Goal: Information Seeking & Learning: Check status

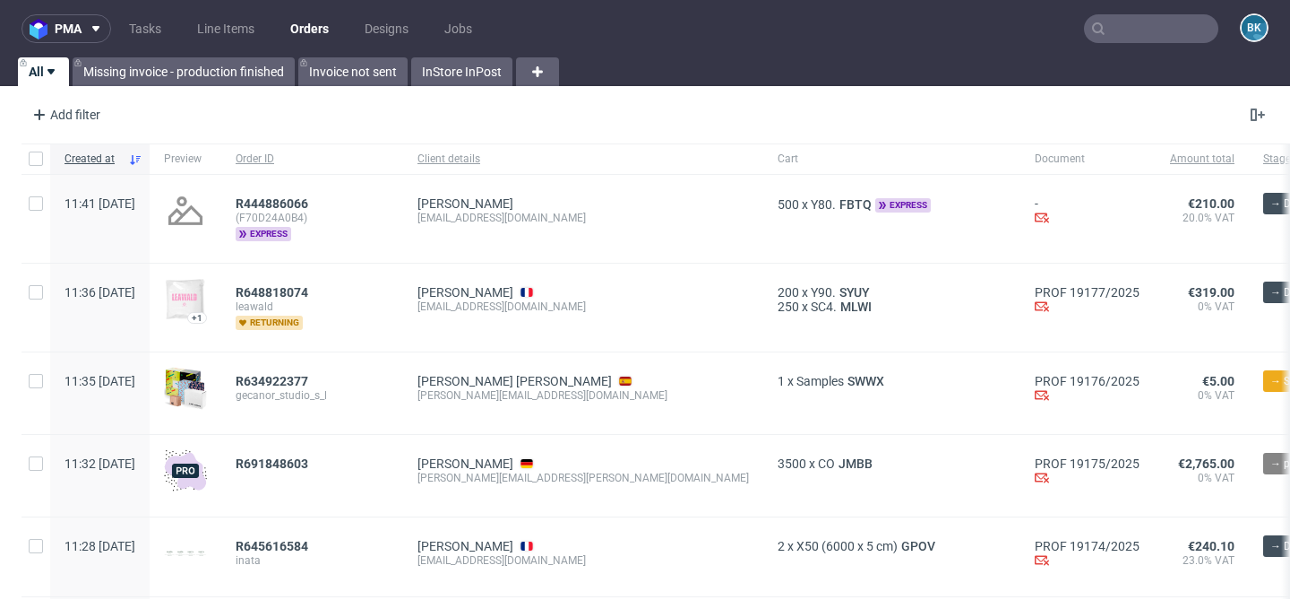
click at [1116, 27] on input "text" at bounding box center [1151, 28] width 134 height 29
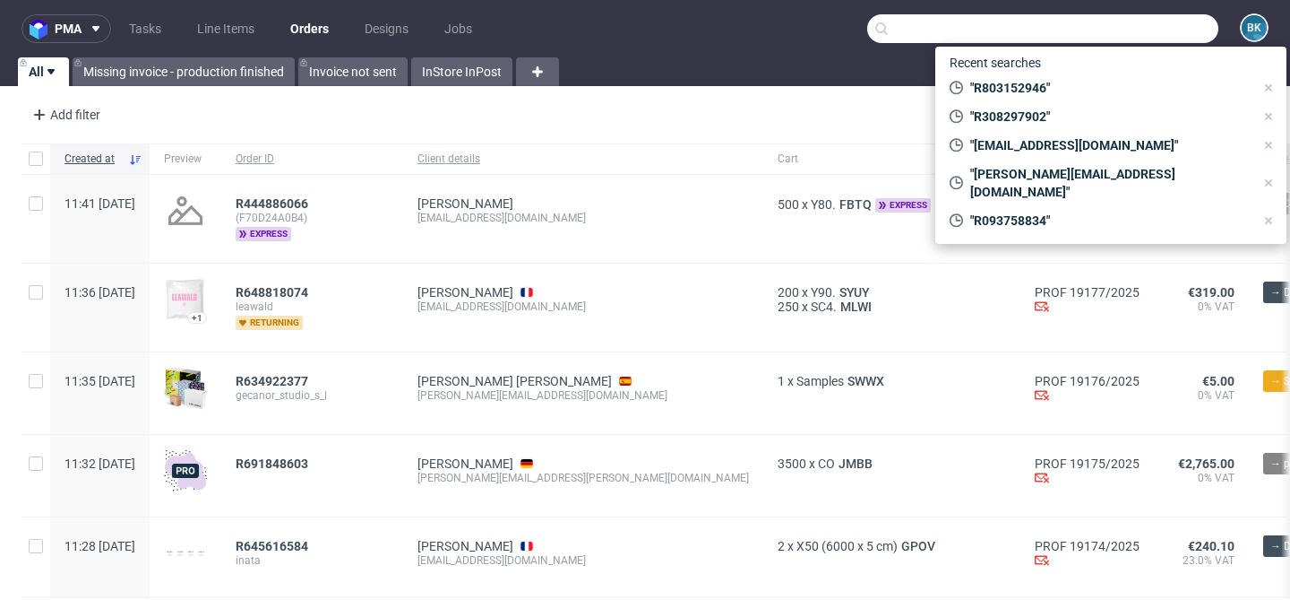
paste input "R154438997"
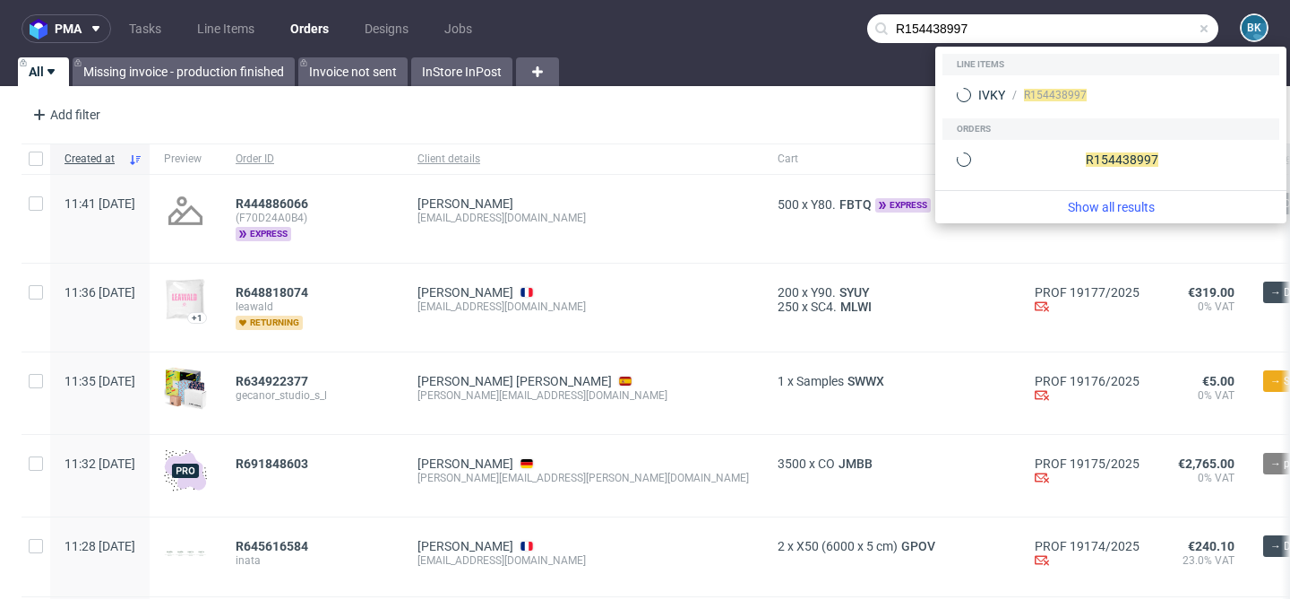
type input "R154438997"
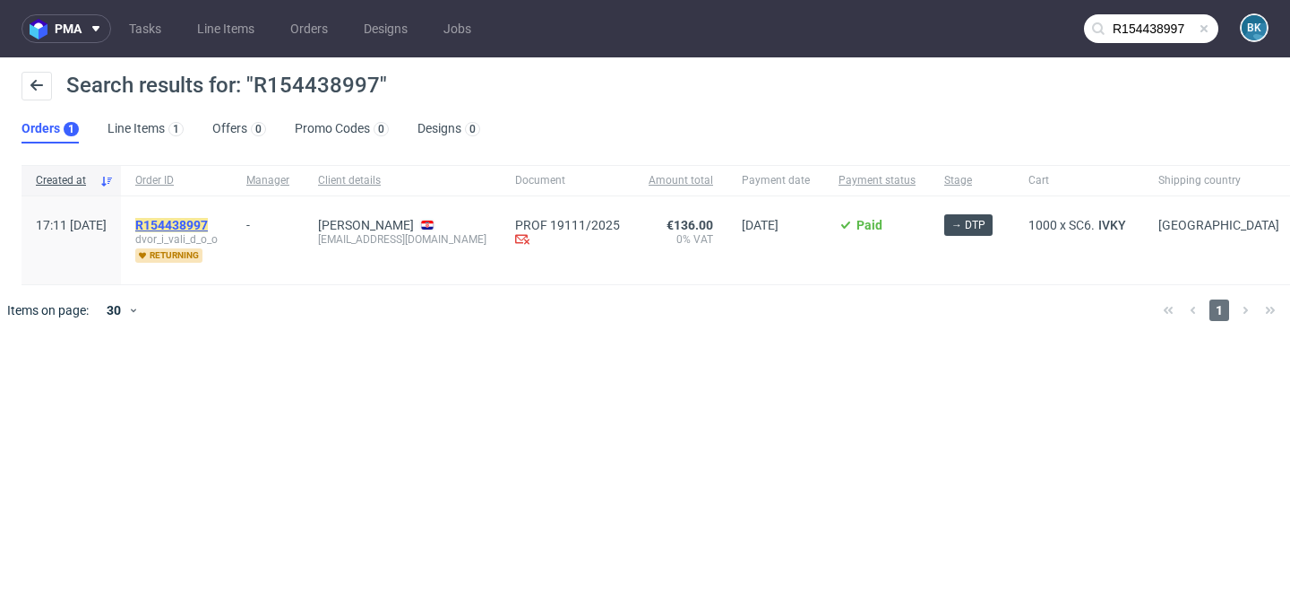
click at [208, 228] on mark "R154438997" at bounding box center [171, 225] width 73 height 14
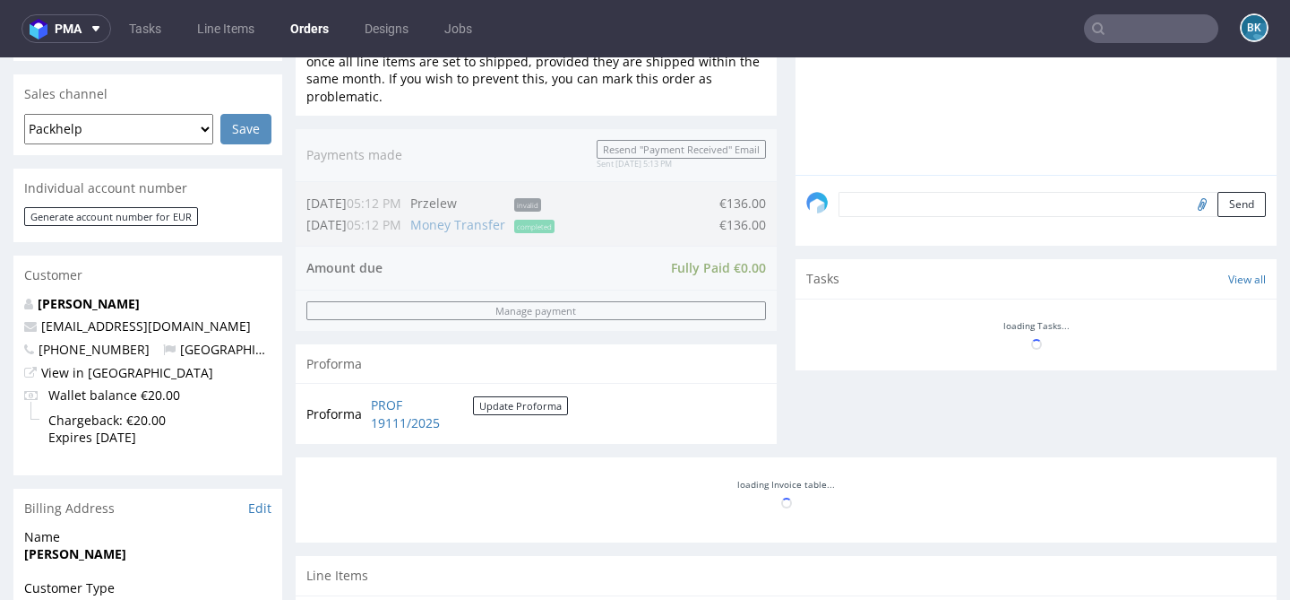
scroll to position [440, 0]
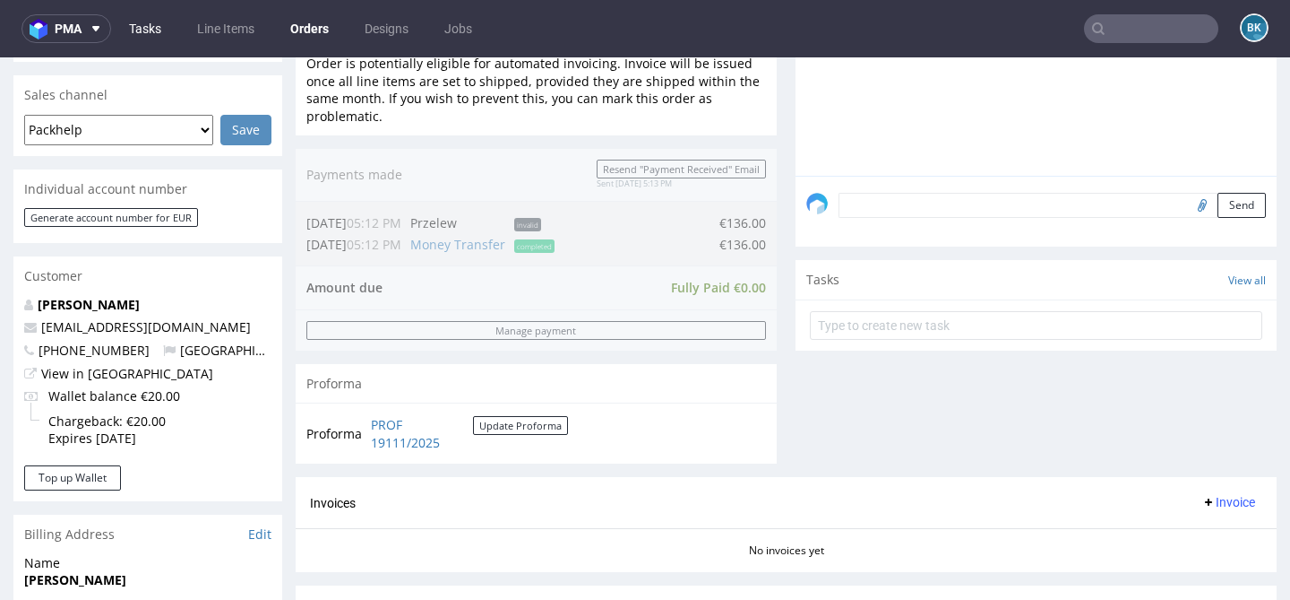
click at [151, 27] on link "Tasks" at bounding box center [145, 28] width 54 height 29
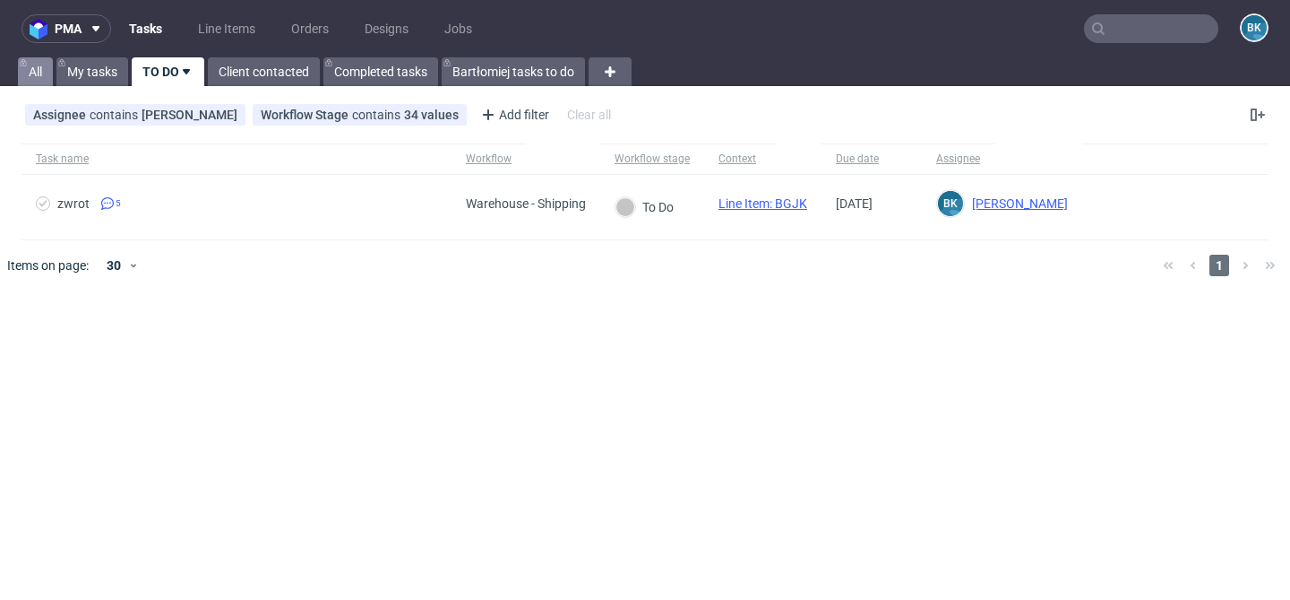
click at [31, 73] on link "All" at bounding box center [35, 71] width 35 height 29
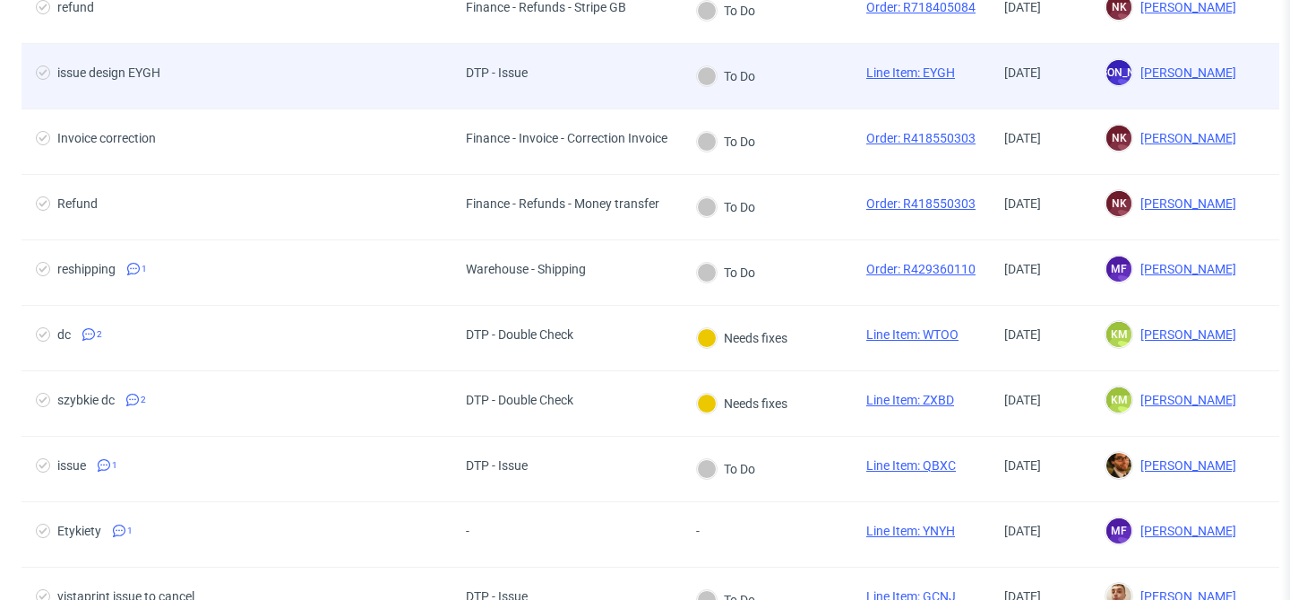
scroll to position [394, 0]
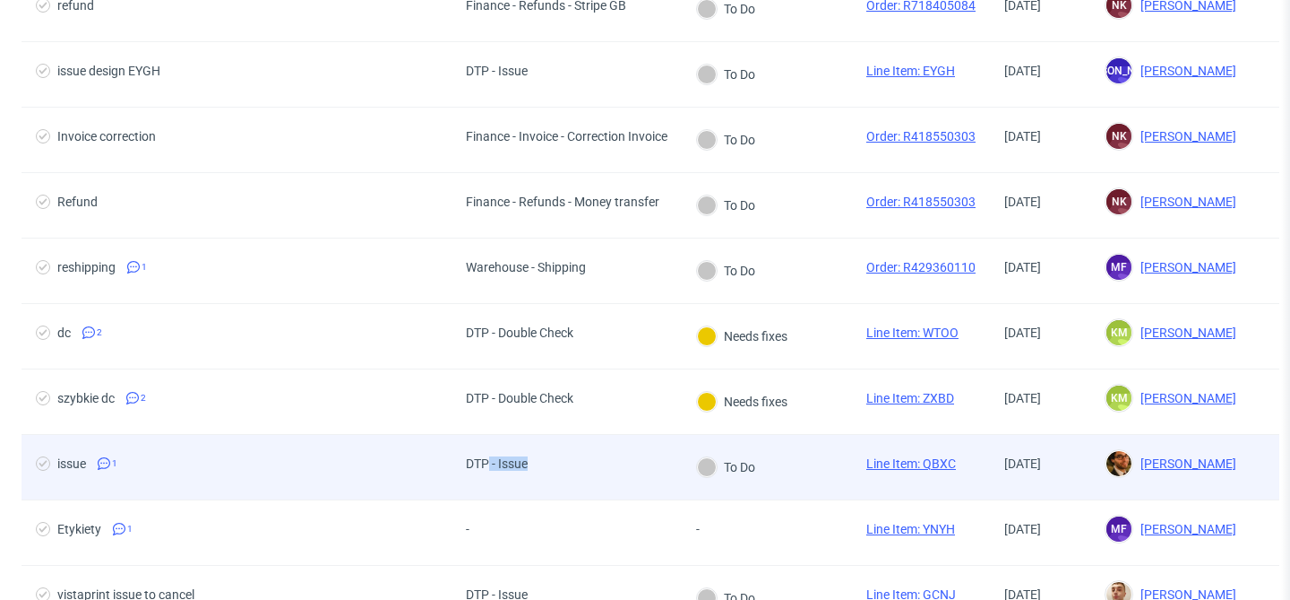
click at [486, 470] on span "DTP - Issue" at bounding box center [497, 467] width 62 height 22
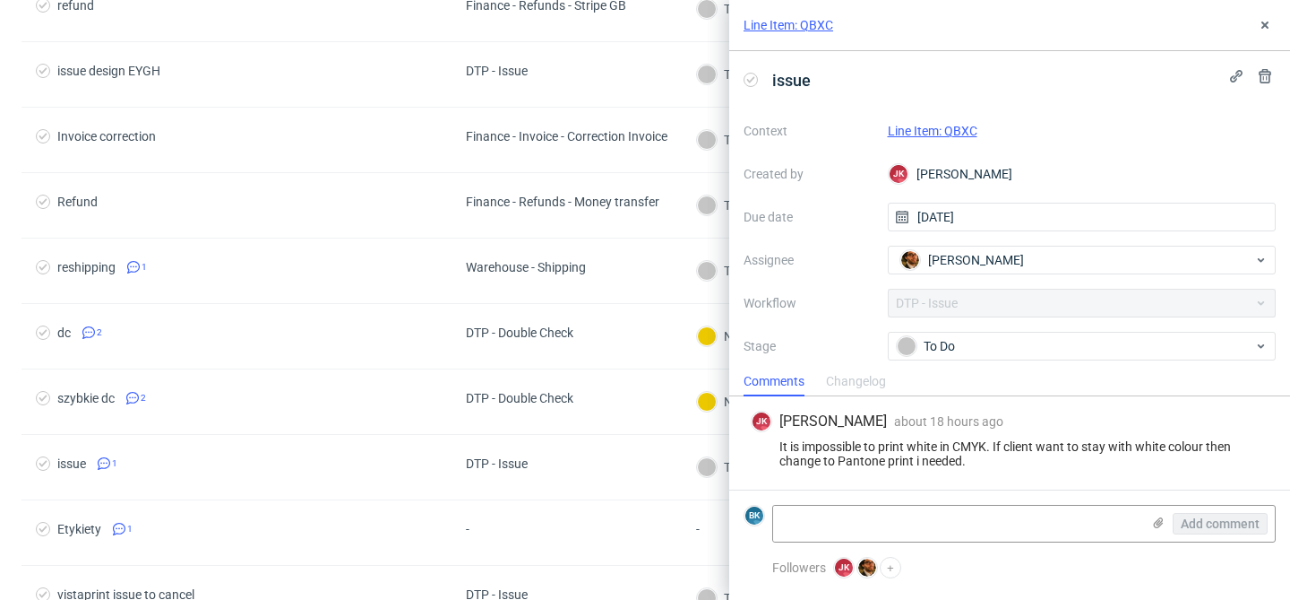
click at [1276, 25] on div "Line Item: QBXC" at bounding box center [1009, 25] width 561 height 51
click at [1266, 22] on use at bounding box center [1265, 25] width 7 height 7
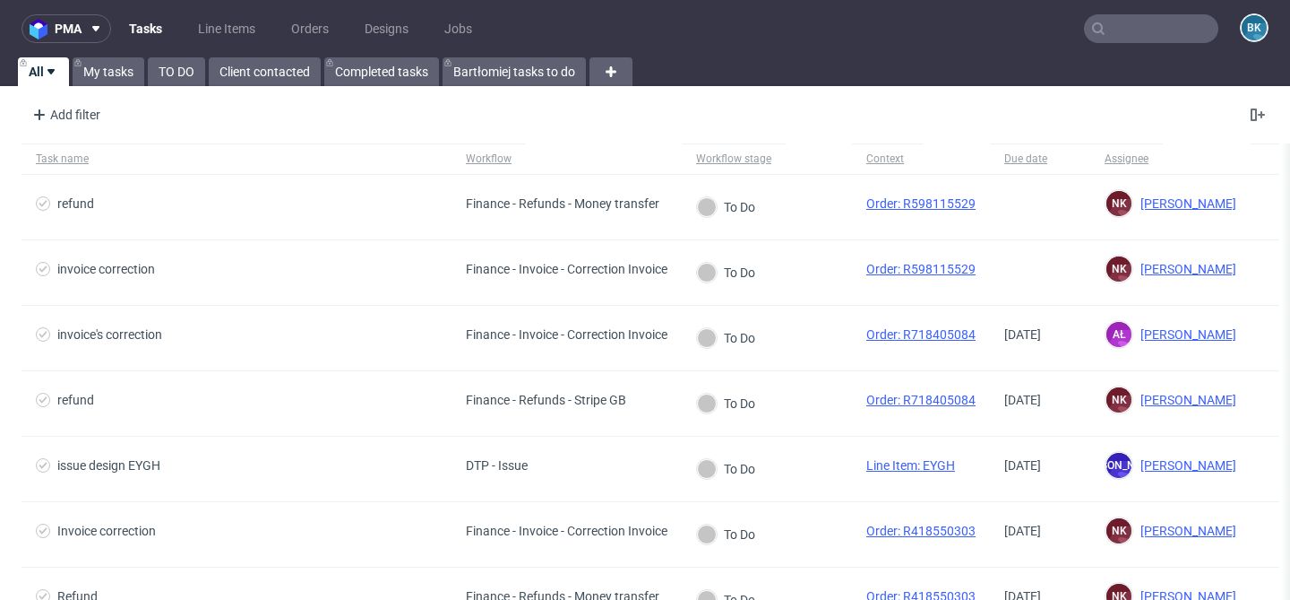
click at [149, 30] on link "Tasks" at bounding box center [145, 28] width 55 height 29
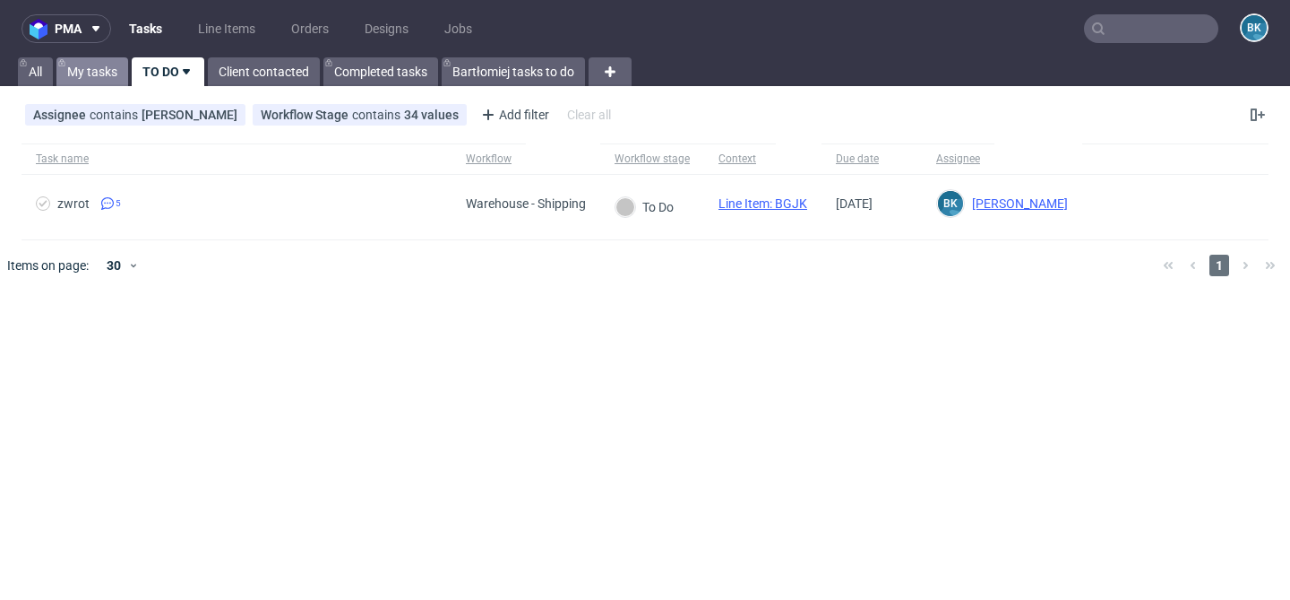
click at [81, 74] on link "My tasks" at bounding box center [92, 71] width 72 height 29
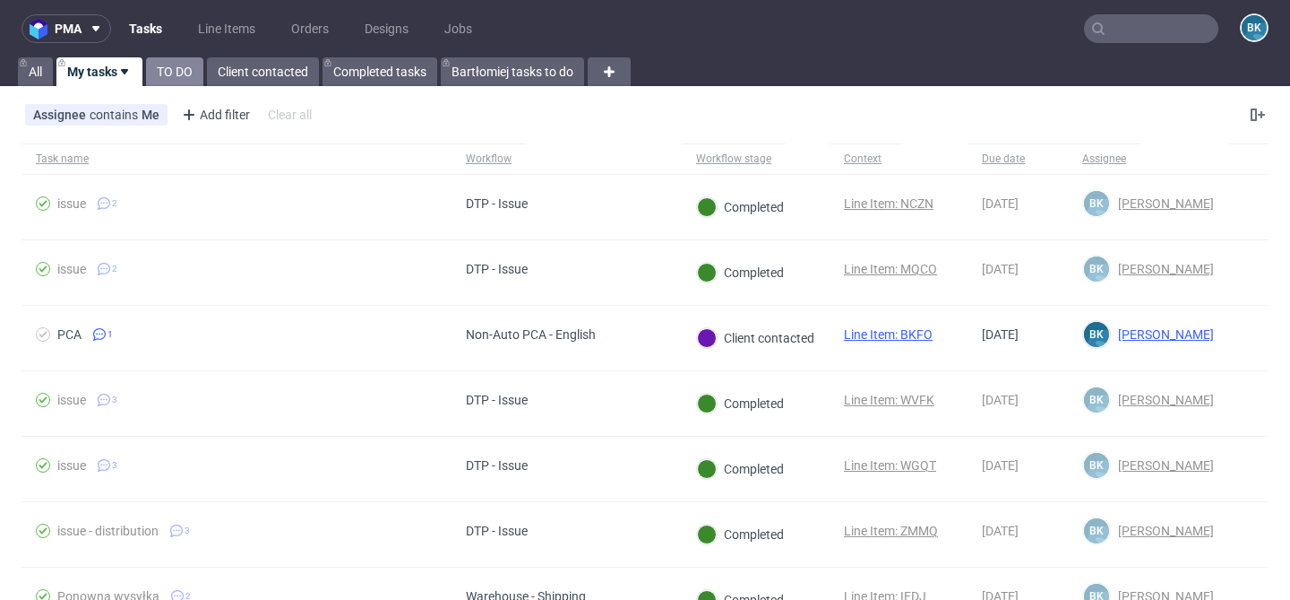
click at [177, 68] on link "TO DO" at bounding box center [174, 71] width 57 height 29
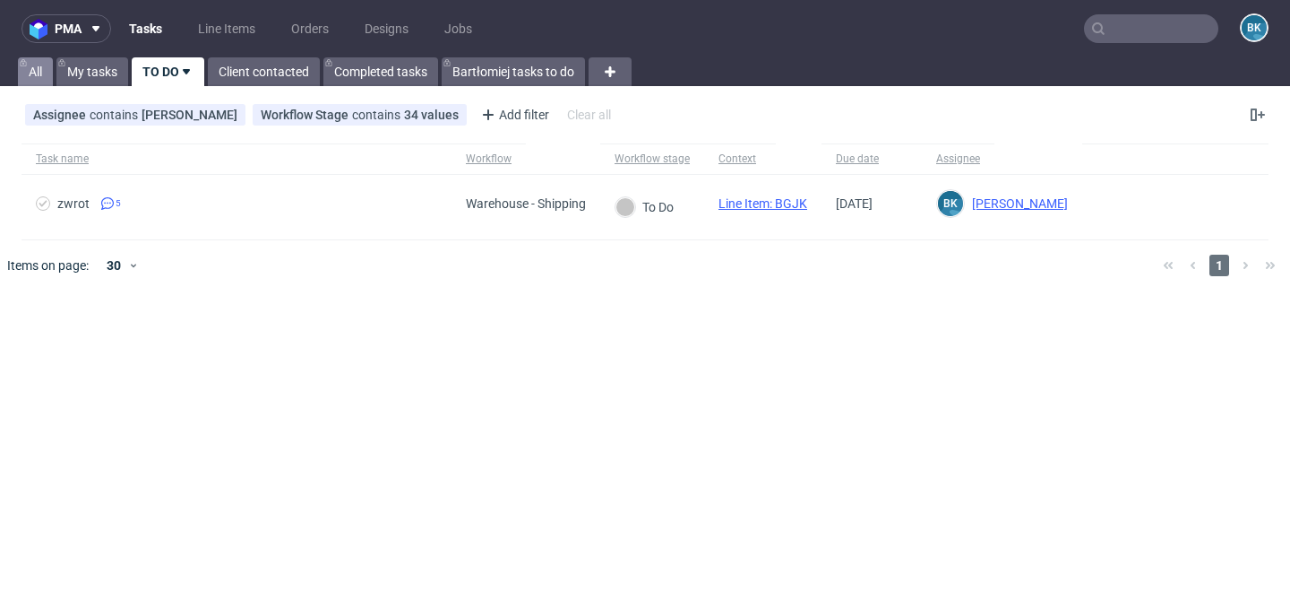
click at [32, 75] on link "All" at bounding box center [35, 71] width 35 height 29
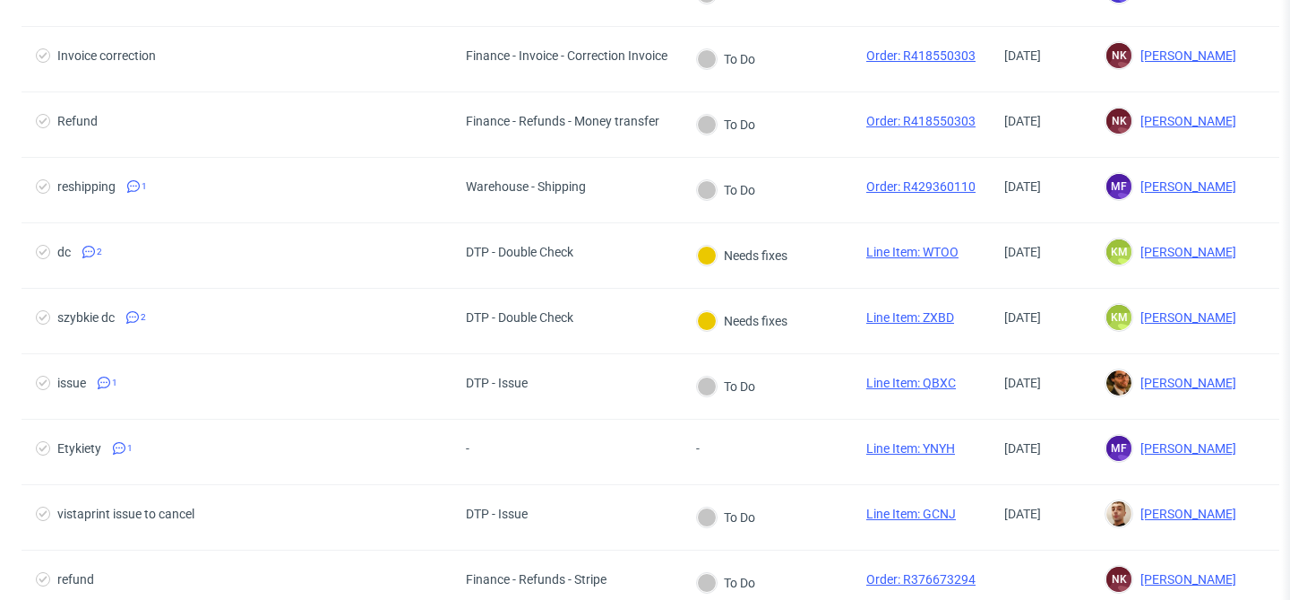
scroll to position [514, 0]
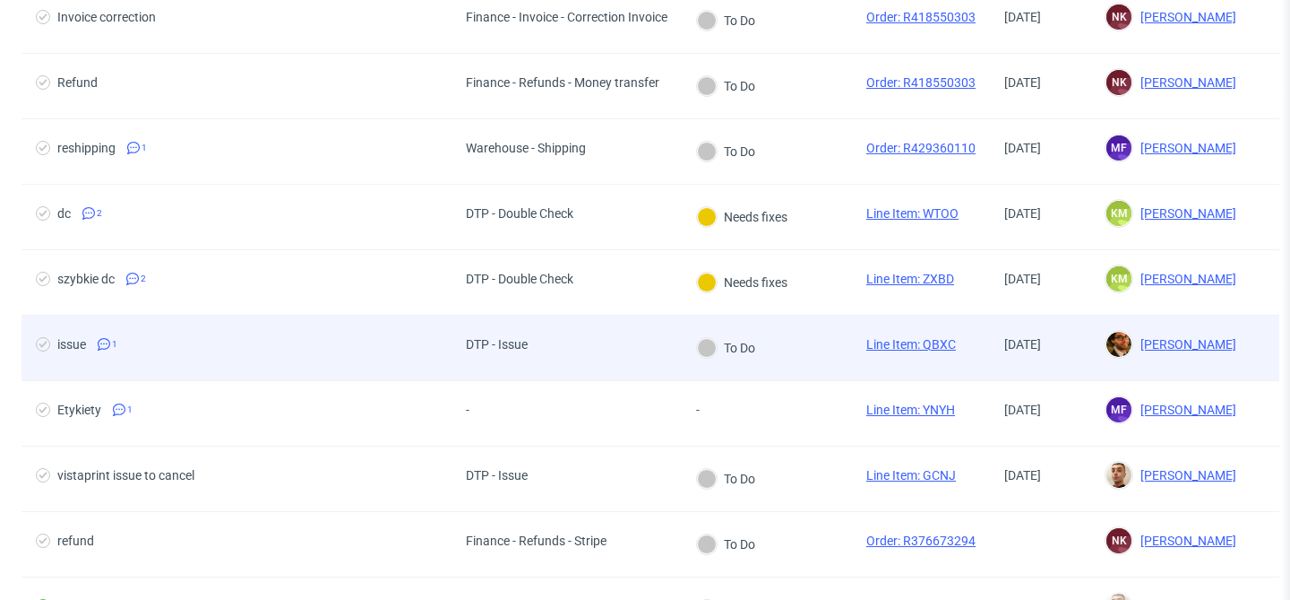
click at [504, 348] on div "DTP - Issue" at bounding box center [497, 344] width 62 height 14
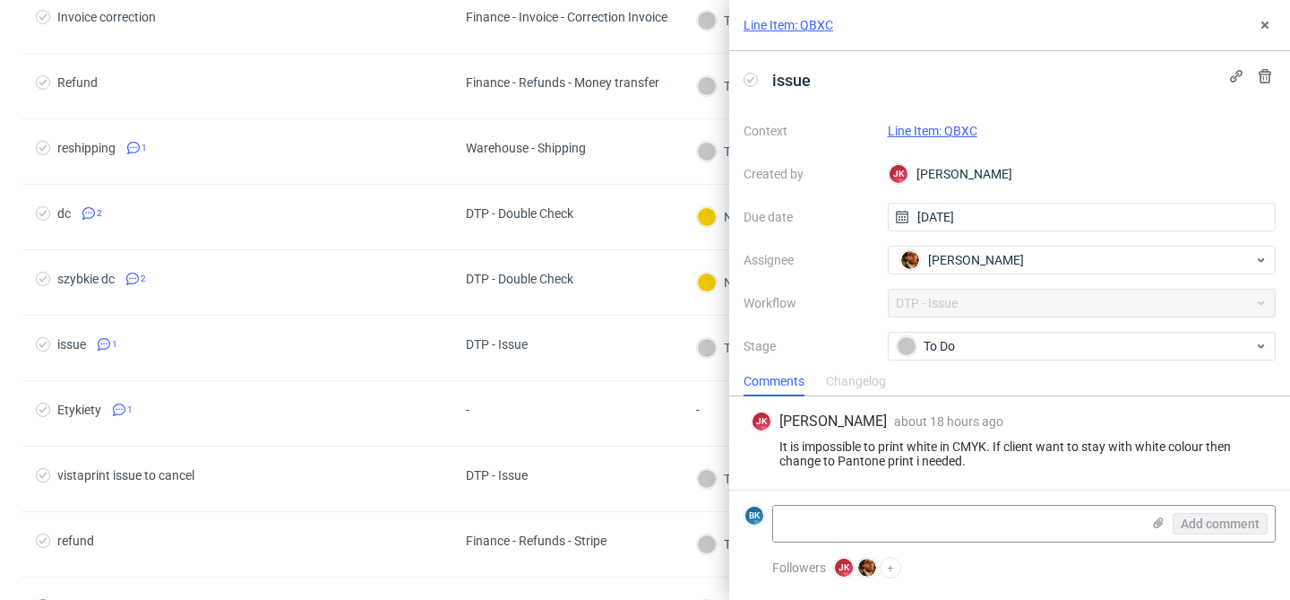
click at [773, 23] on link "Line Item: QBXC" at bounding box center [789, 25] width 90 height 18
click at [798, 22] on link "Line Item: QBXC" at bounding box center [789, 25] width 90 height 18
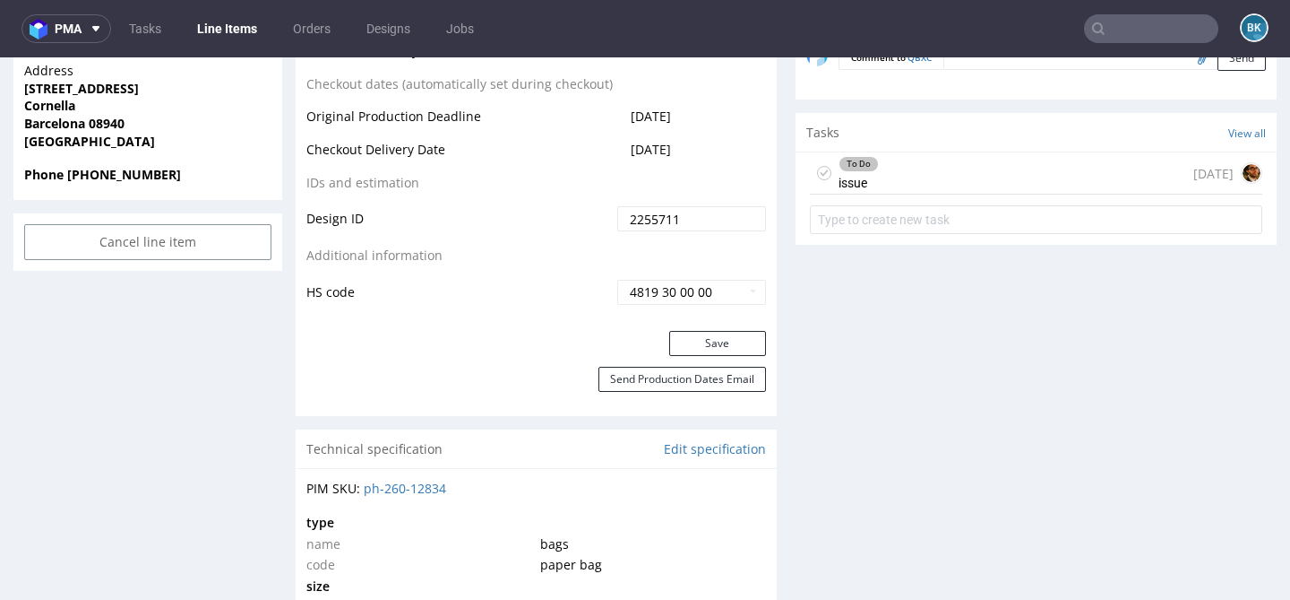
scroll to position [1006, 0]
click at [971, 168] on div "To Do issue 1 day ago" at bounding box center [1036, 174] width 453 height 42
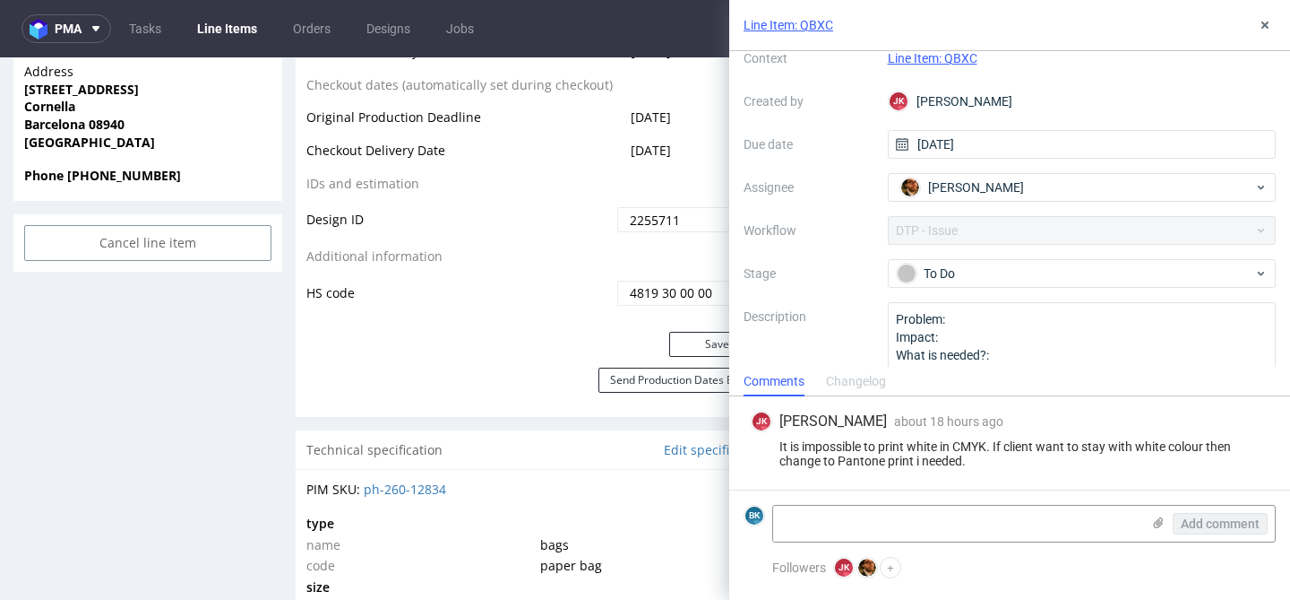
scroll to position [108, 0]
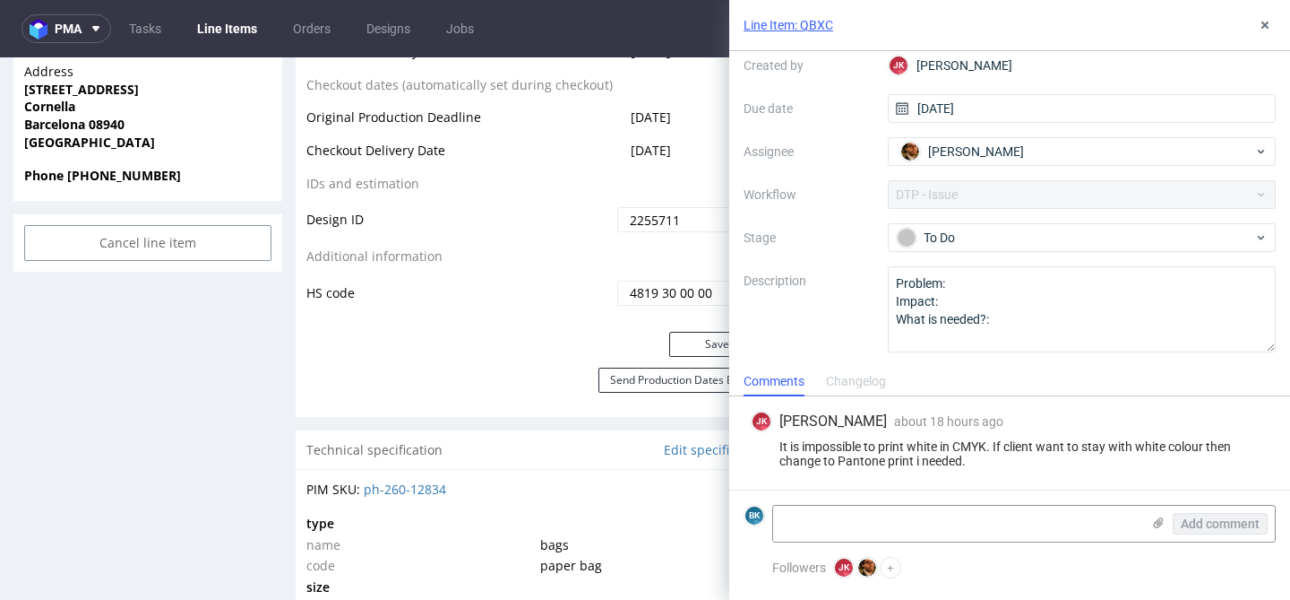
click at [968, 464] on div "It is impossible to print white in CMYK. If client want to stay with white colo…" at bounding box center [1010, 453] width 518 height 29
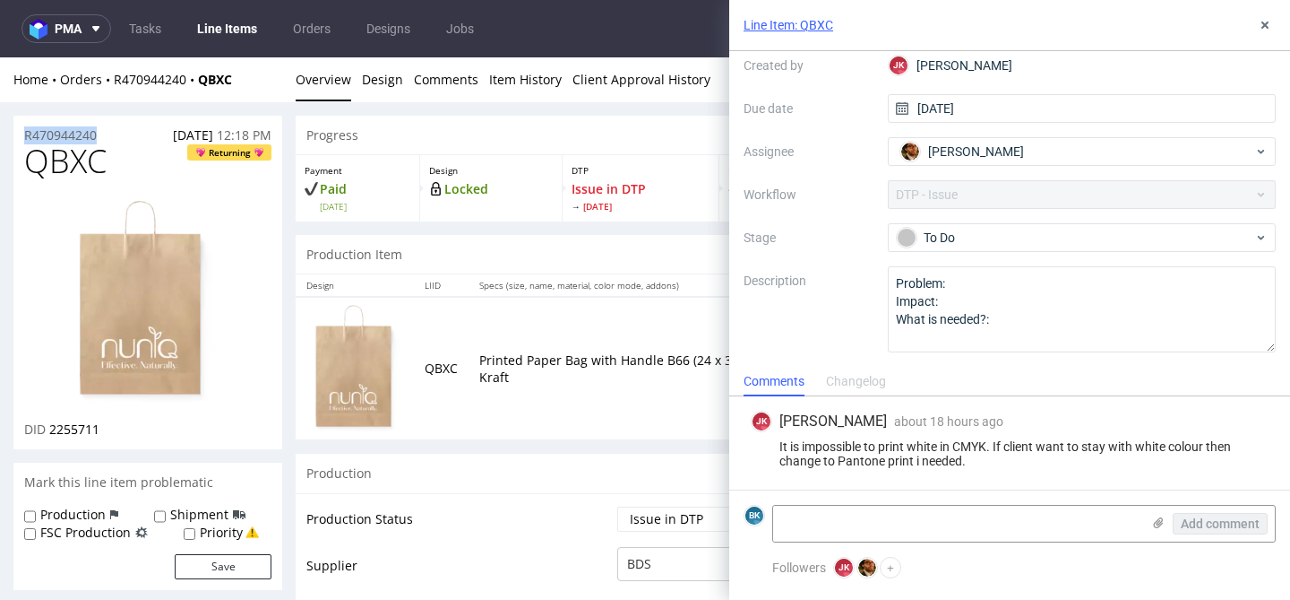
drag, startPoint x: 107, startPoint y: 134, endPoint x: 18, endPoint y: 139, distance: 88.8
click at [16, 138] on div "R470944240 02.09.2025 12:18 PM" at bounding box center [147, 130] width 269 height 29
copy p "R470944240"
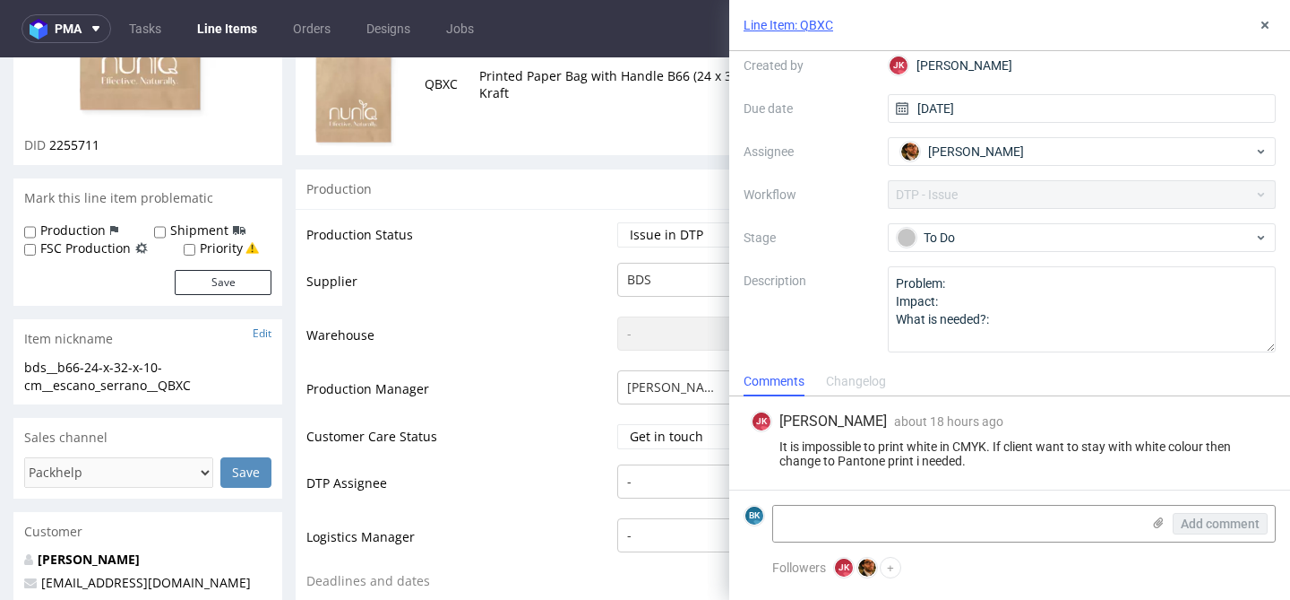
scroll to position [287, 0]
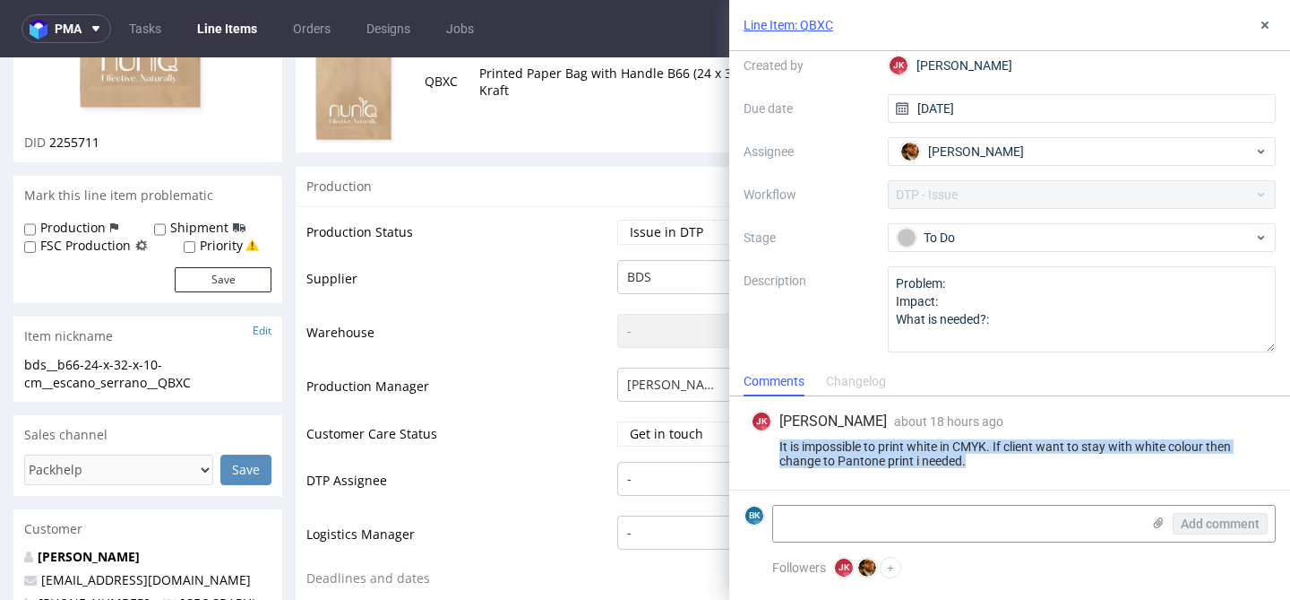
drag, startPoint x: 976, startPoint y: 460, endPoint x: 772, endPoint y: 450, distance: 204.6
click at [772, 450] on div "It is impossible to print white in CMYK. If client want to stay with white colo…" at bounding box center [1010, 453] width 518 height 29
click at [941, 434] on div "JK Jan Kocik about 18 hours ago 8th Sep 2025, 17:26 It is impossible to print w…" at bounding box center [1010, 442] width 532 height 93
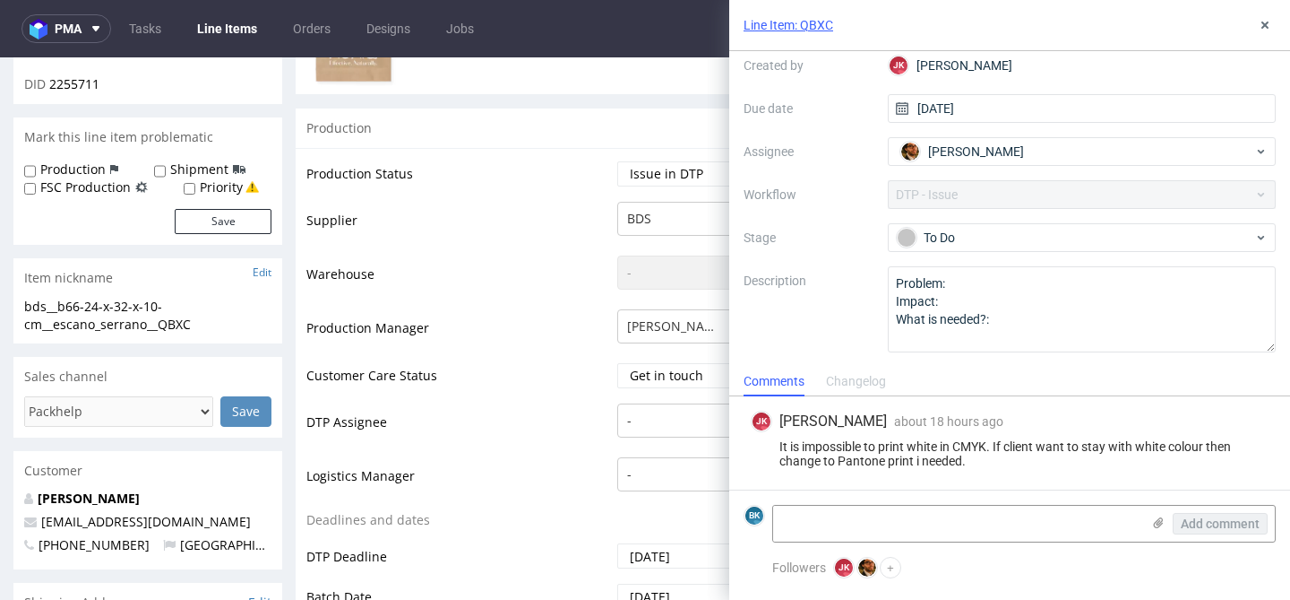
scroll to position [392, 0]
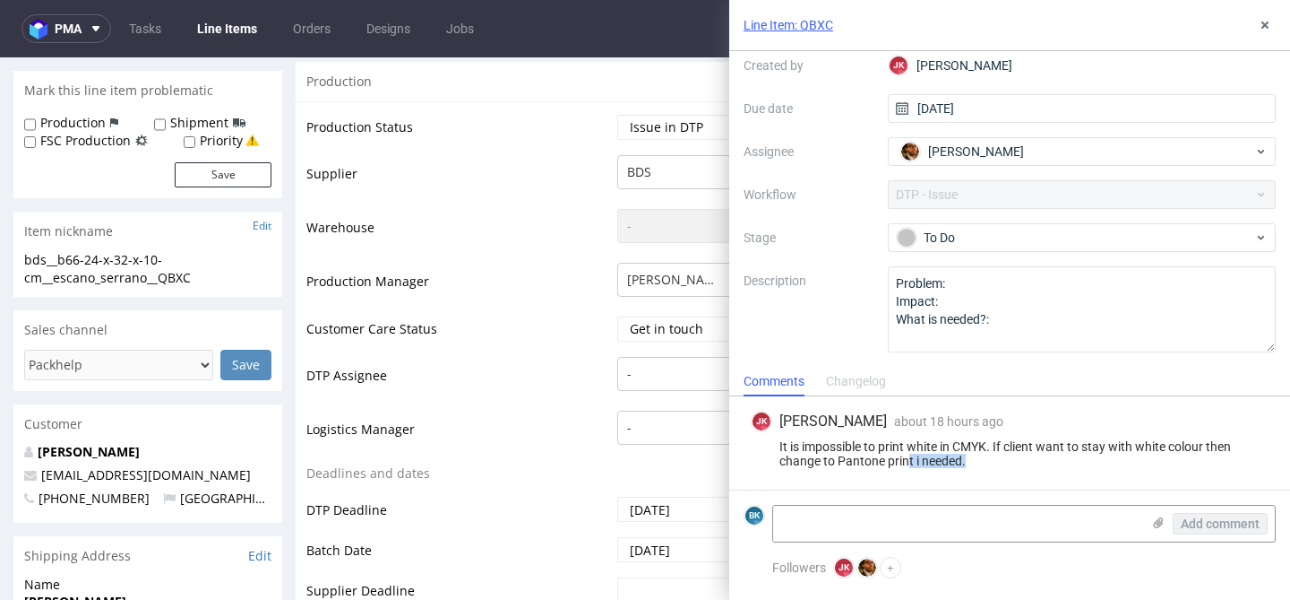
drag, startPoint x: 984, startPoint y: 459, endPoint x: 908, endPoint y: 459, distance: 76.2
click at [908, 459] on div "It is impossible to print white in CMYK. If client want to stay with white colo…" at bounding box center [1010, 453] width 518 height 29
click at [1265, 29] on icon at bounding box center [1265, 25] width 14 height 14
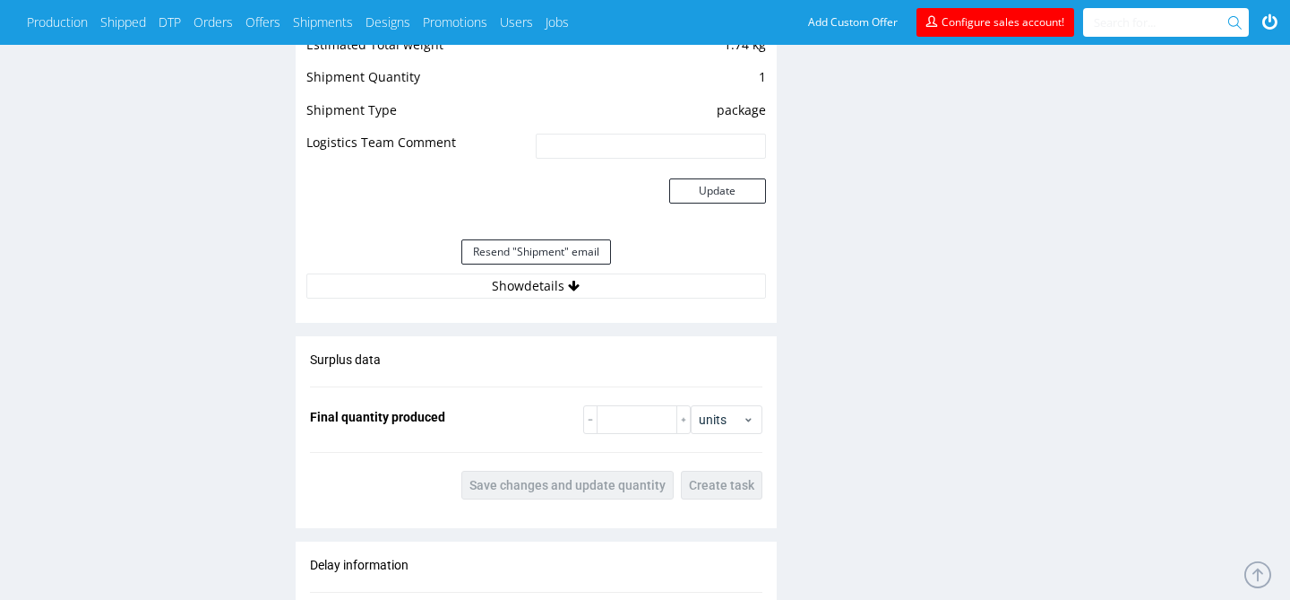
scroll to position [1486, 0]
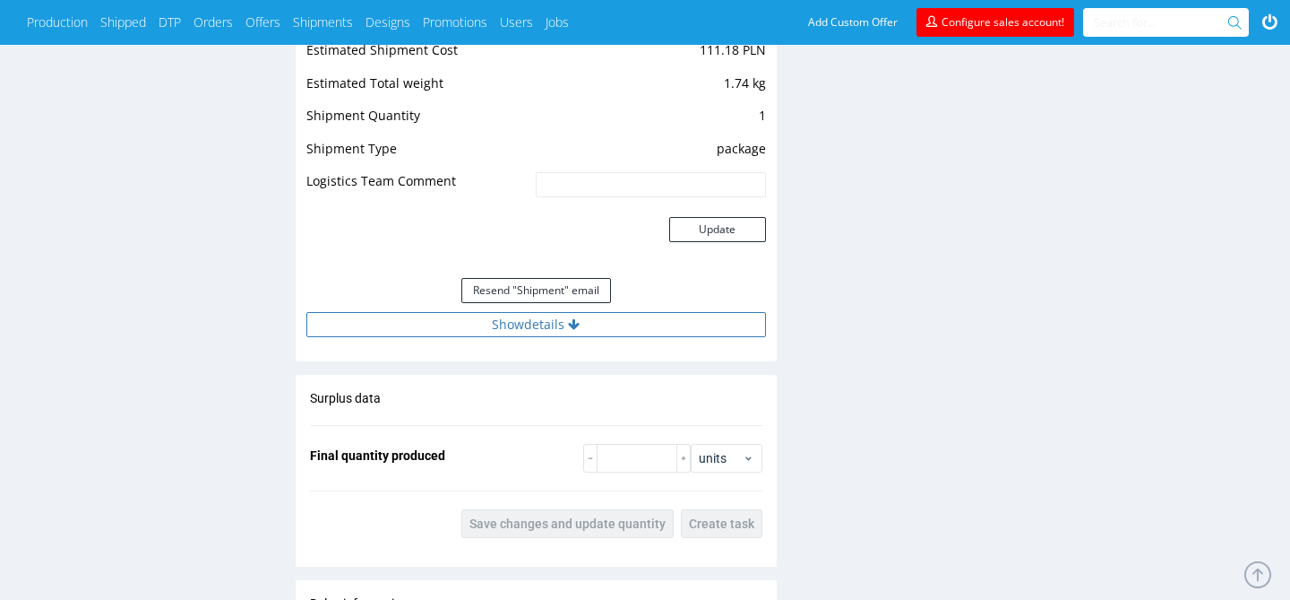
click at [587, 319] on button "Show details" at bounding box center [536, 324] width 460 height 25
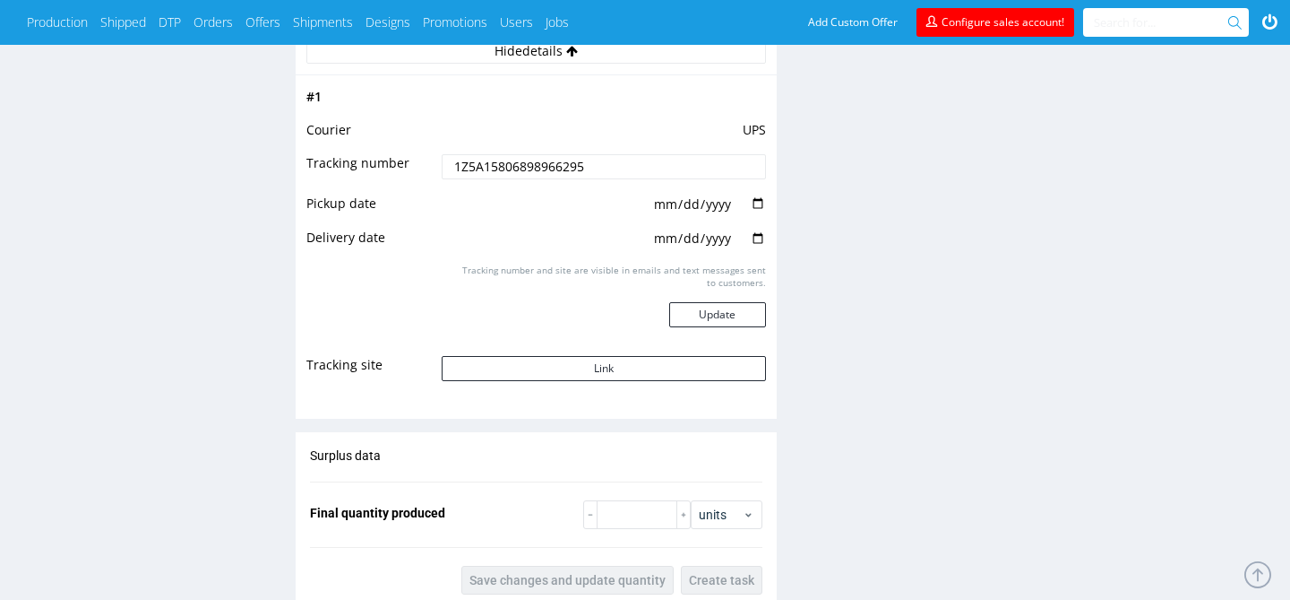
scroll to position [1765, 0]
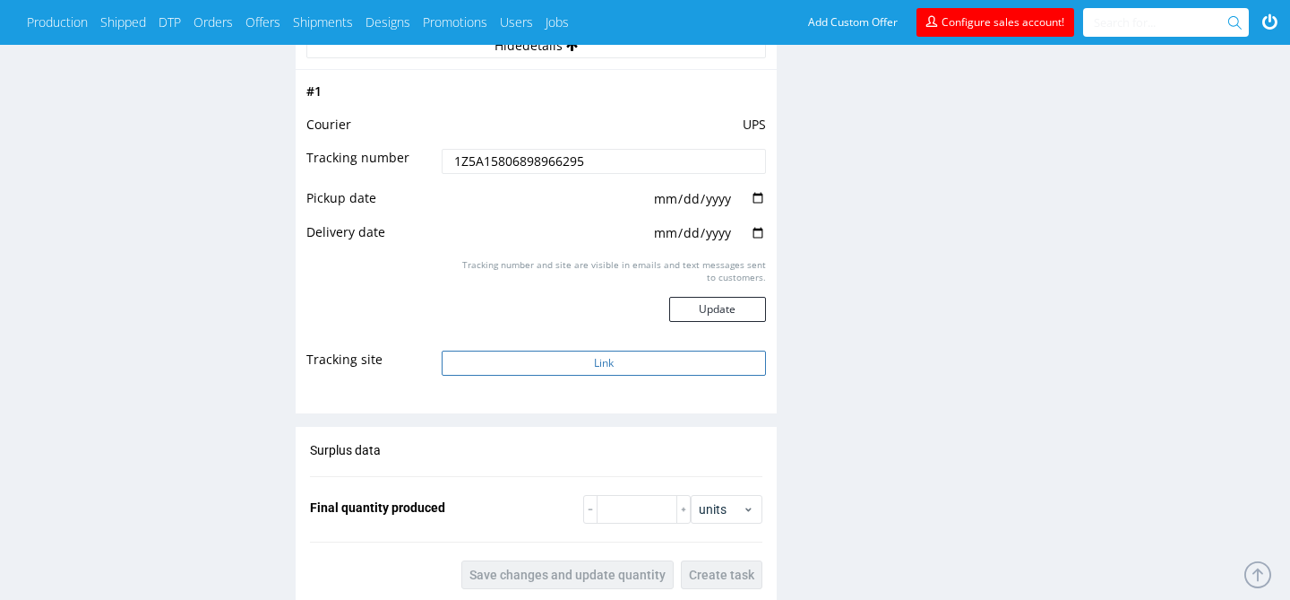
click at [602, 366] on button "Link" at bounding box center [604, 362] width 324 height 25
click at [574, 369] on button "Link" at bounding box center [604, 362] width 324 height 25
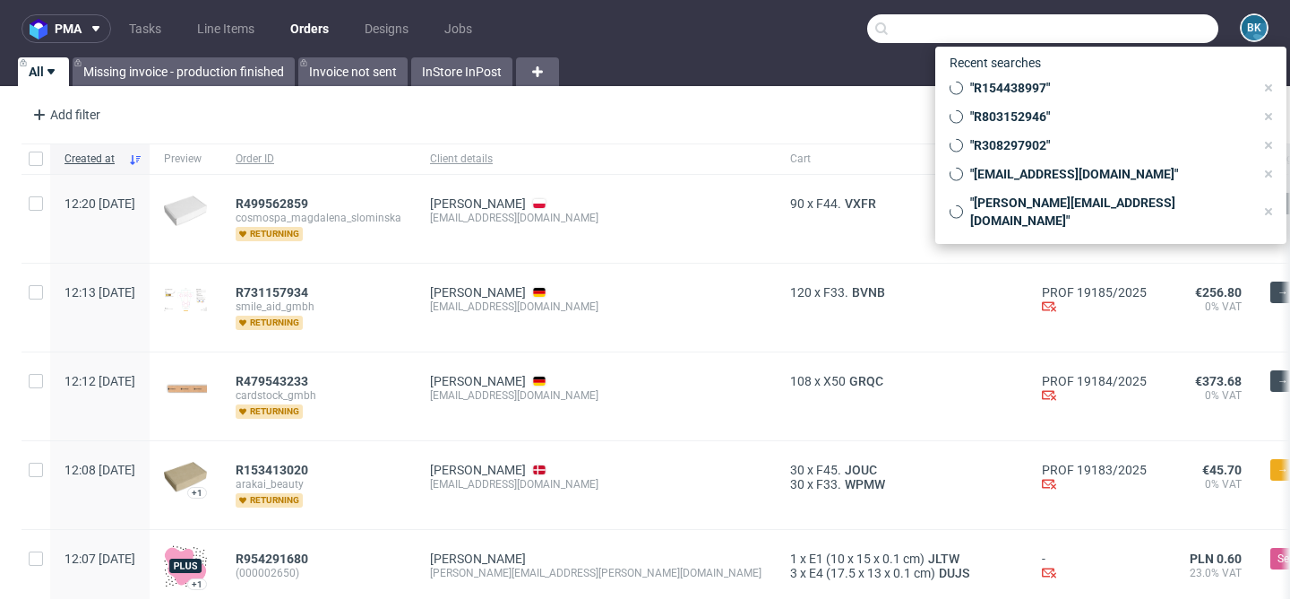
click at [1137, 30] on input "text" at bounding box center [1043, 28] width 351 height 29
click at [462, 63] on link "InStore InPost" at bounding box center [461, 71] width 101 height 29
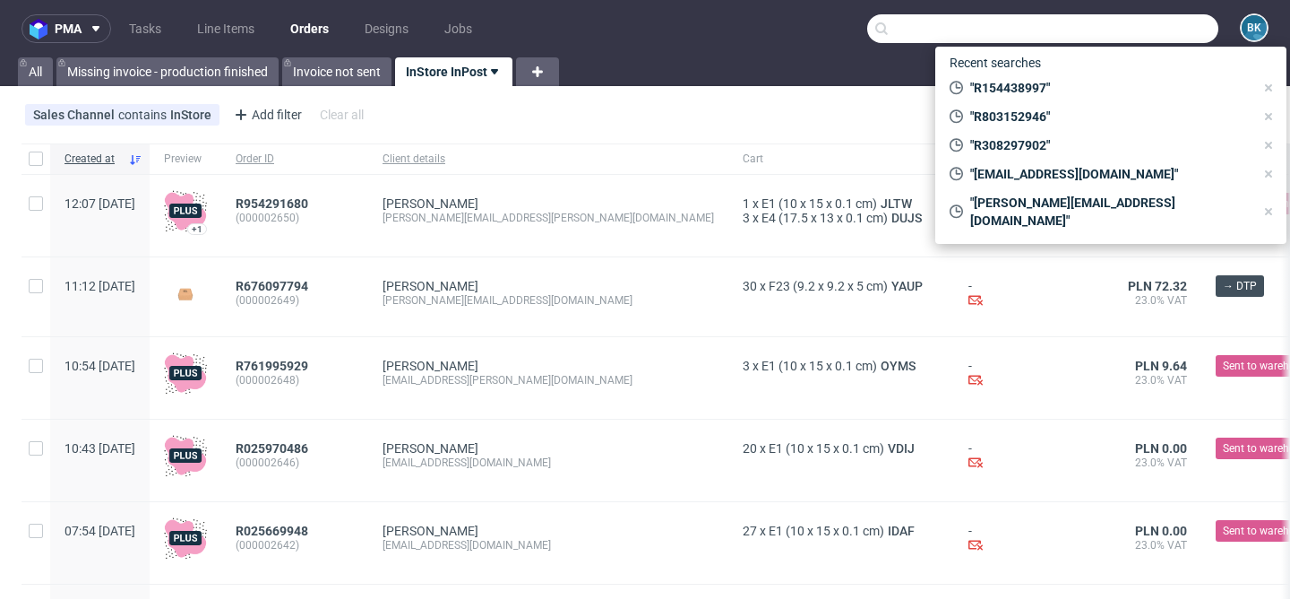
click at [711, 60] on div "All Missing invoice - production finished Invoice not sent InStore InPost" at bounding box center [645, 71] width 1290 height 29
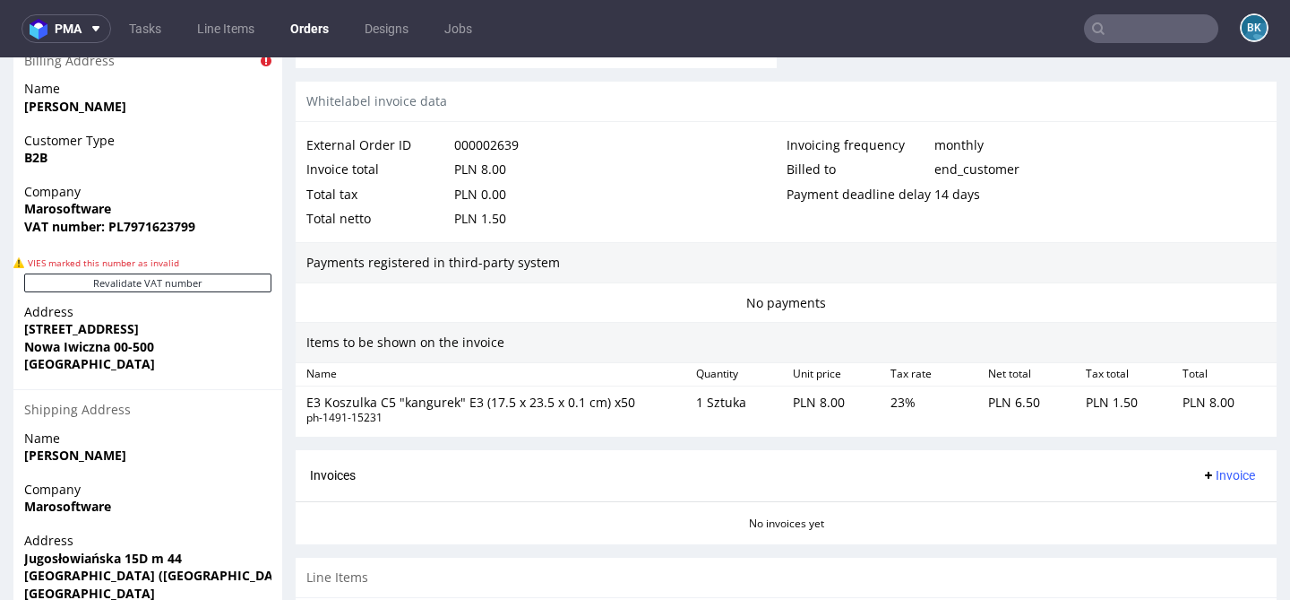
scroll to position [1040, 0]
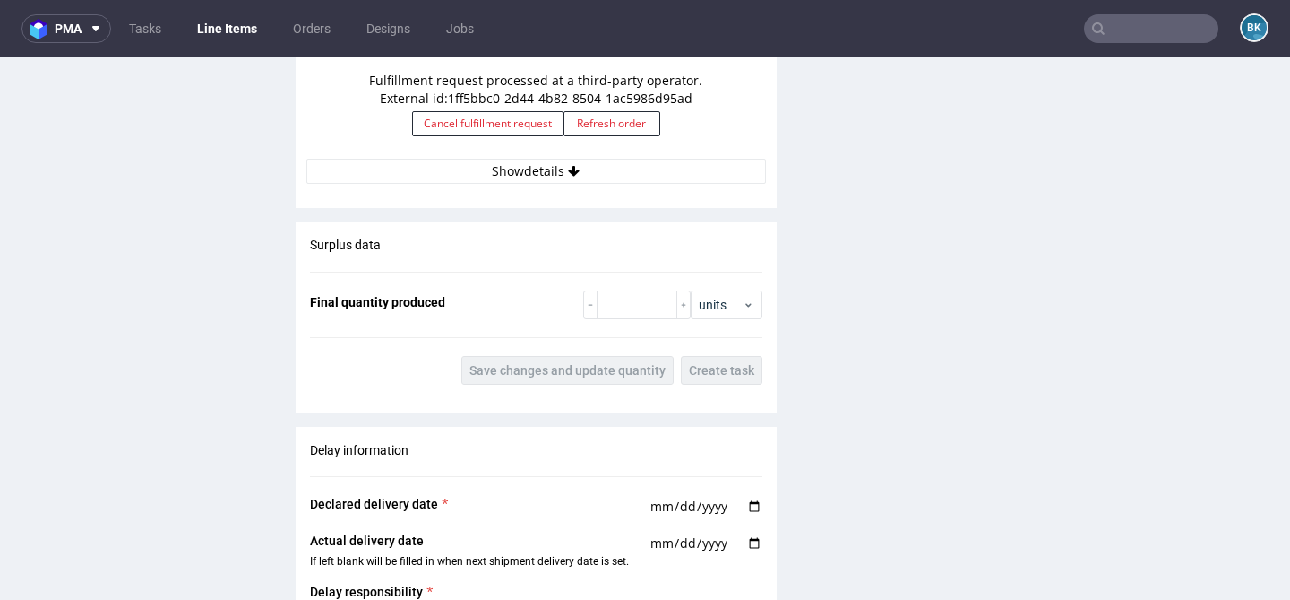
scroll to position [1849, 0]
click at [531, 173] on button "Show details" at bounding box center [536, 172] width 460 height 25
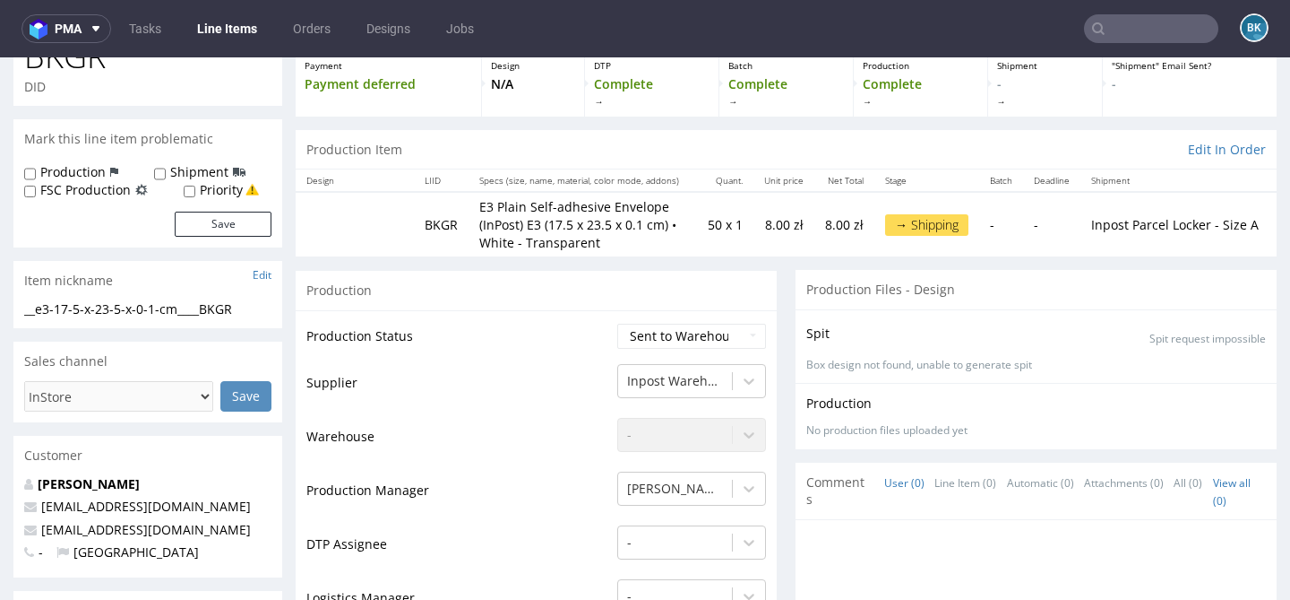
scroll to position [0, 0]
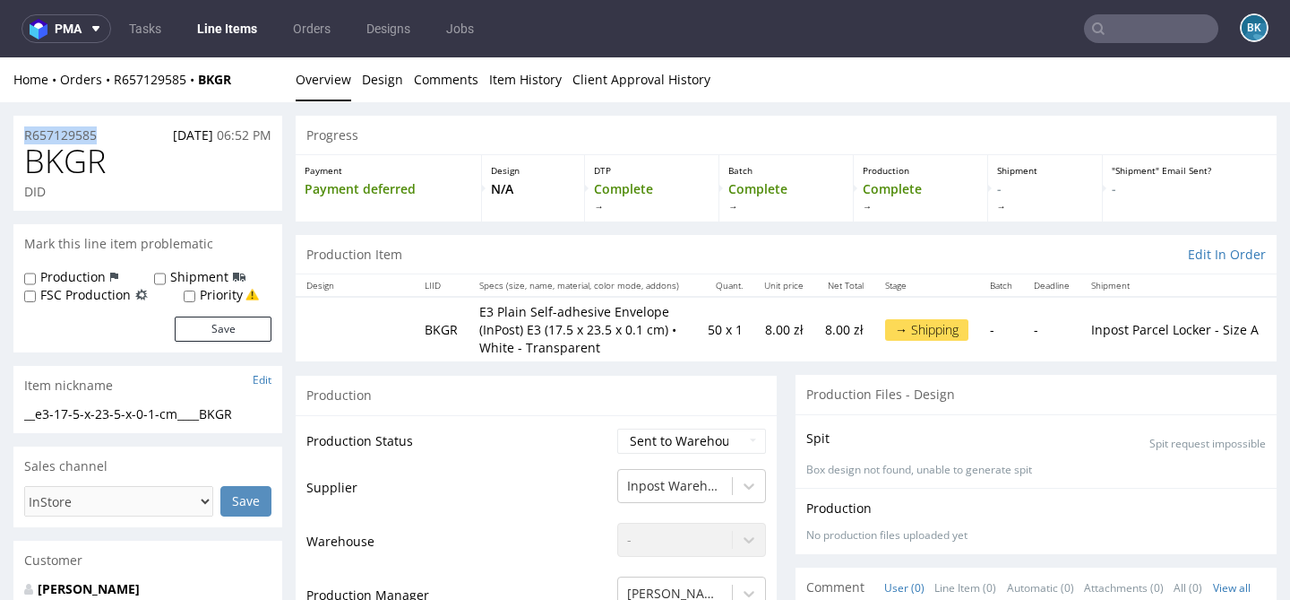
drag, startPoint x: 112, startPoint y: 130, endPoint x: 7, endPoint y: 133, distance: 104.9
copy p "R657129585"
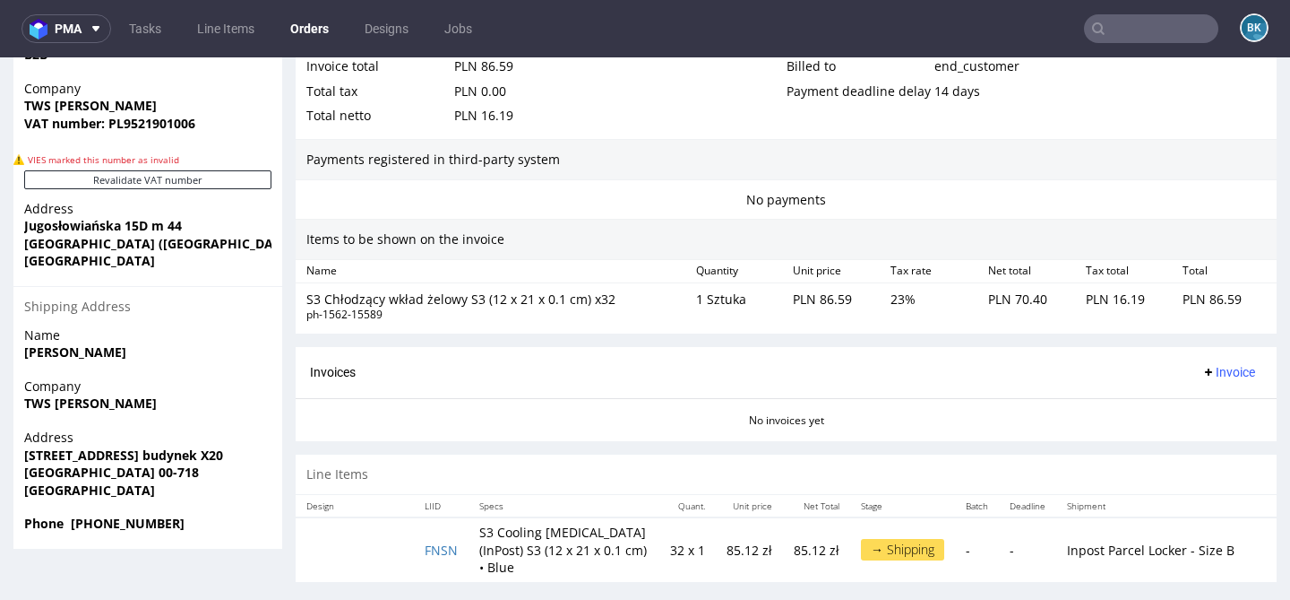
scroll to position [4, 0]
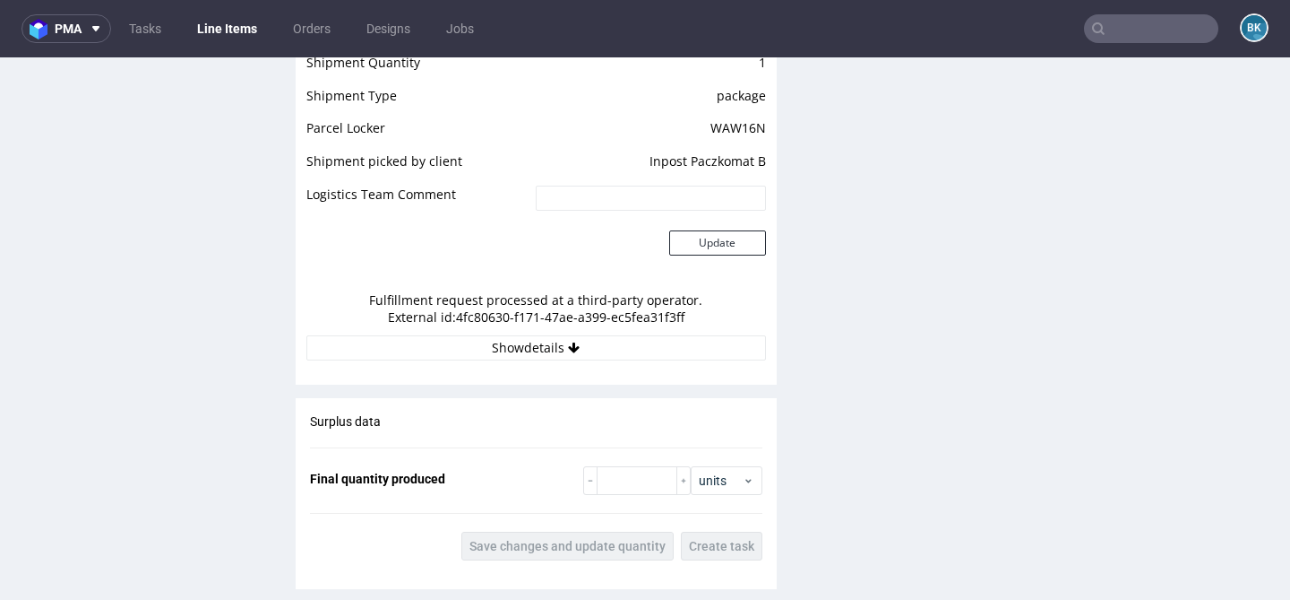
scroll to position [1665, 0]
click at [546, 341] on div "Estimated Shipment Quantity Unknown Estimated Shipment Cost Unknown Estimated T…" at bounding box center [536, 154] width 481 height 428
click at [539, 333] on button "Show details" at bounding box center [536, 345] width 460 height 25
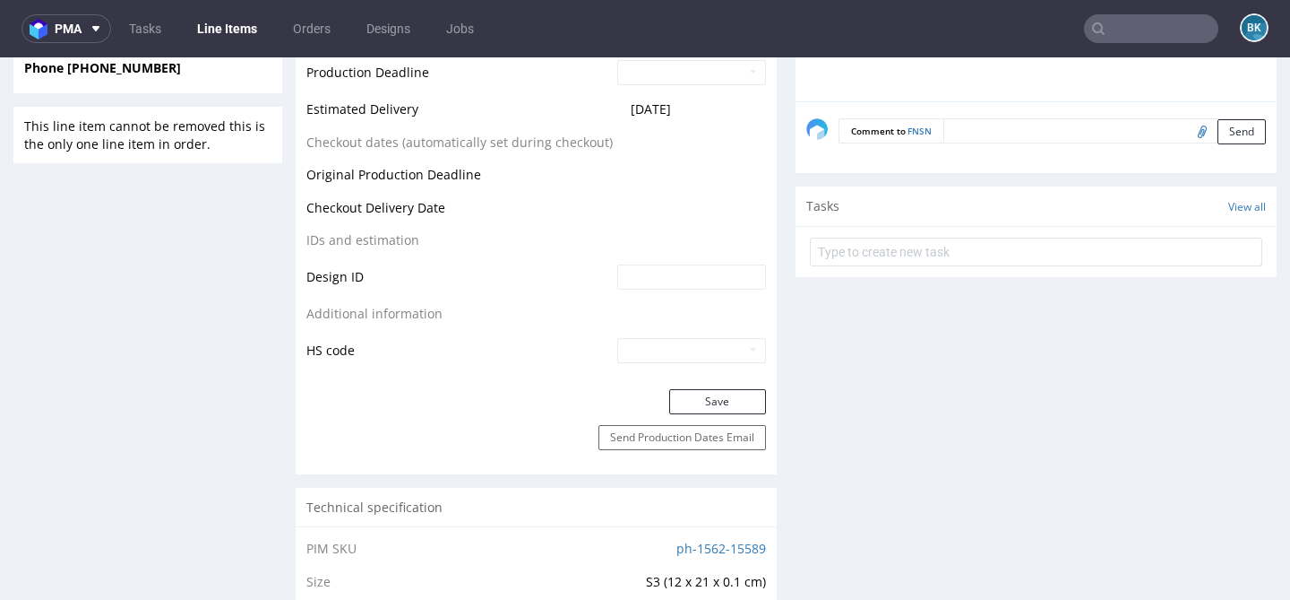
scroll to position [0, 0]
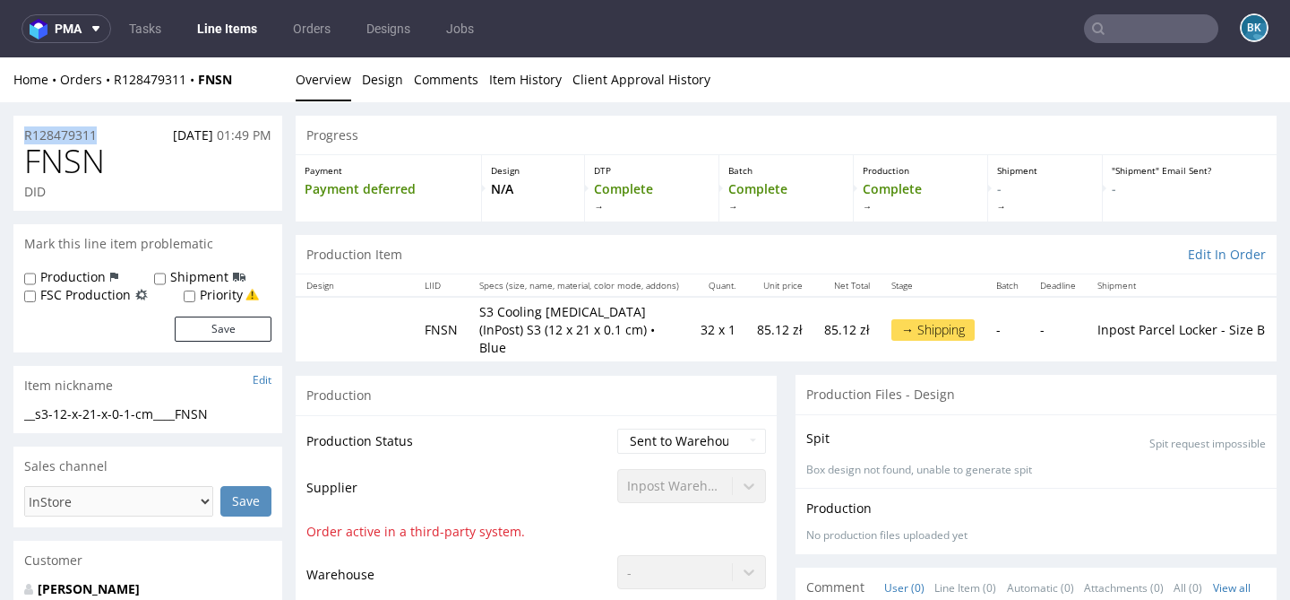
drag, startPoint x: 100, startPoint y: 131, endPoint x: 1, endPoint y: 131, distance: 99.5
copy p "R128479311"
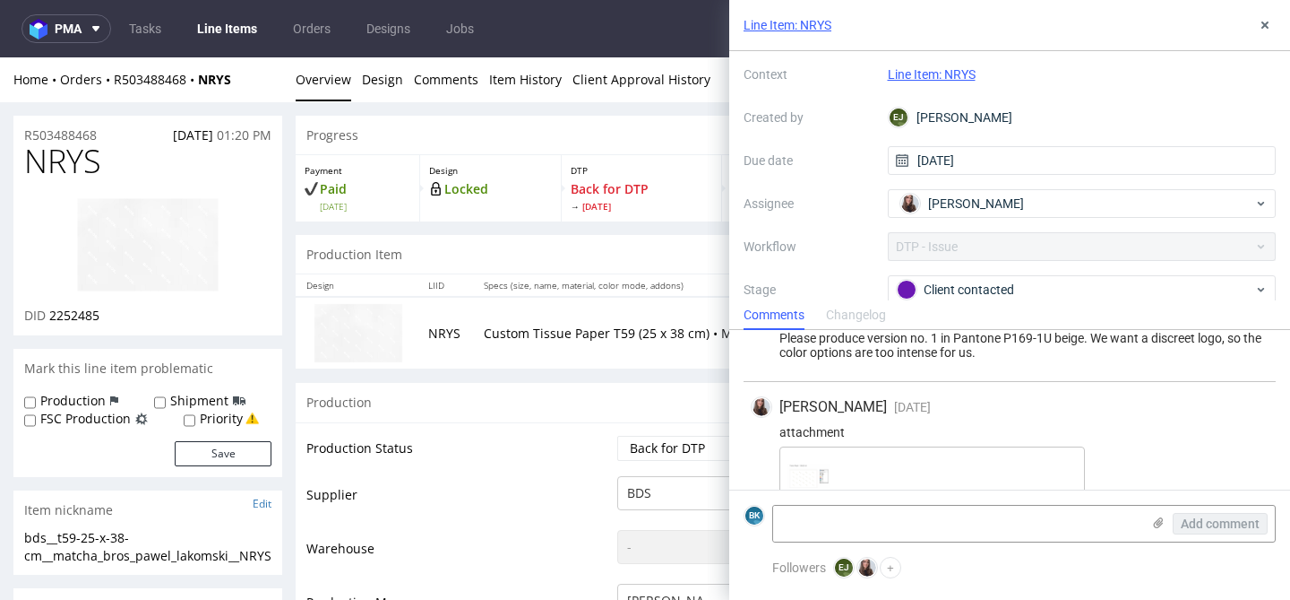
scroll to position [1607, 0]
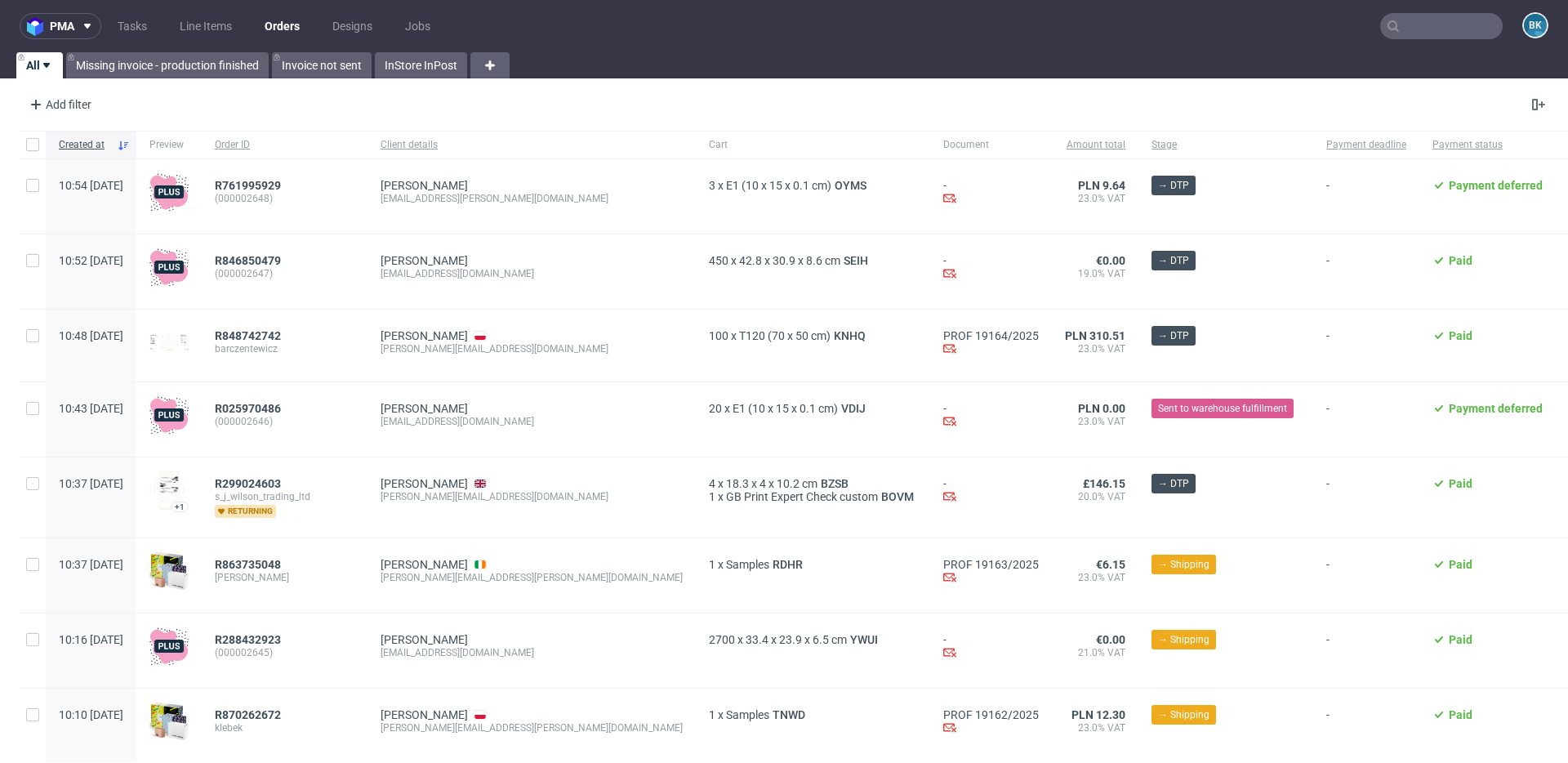
click at [1431, 27] on input "text" at bounding box center [1441, 26] width 122 height 26
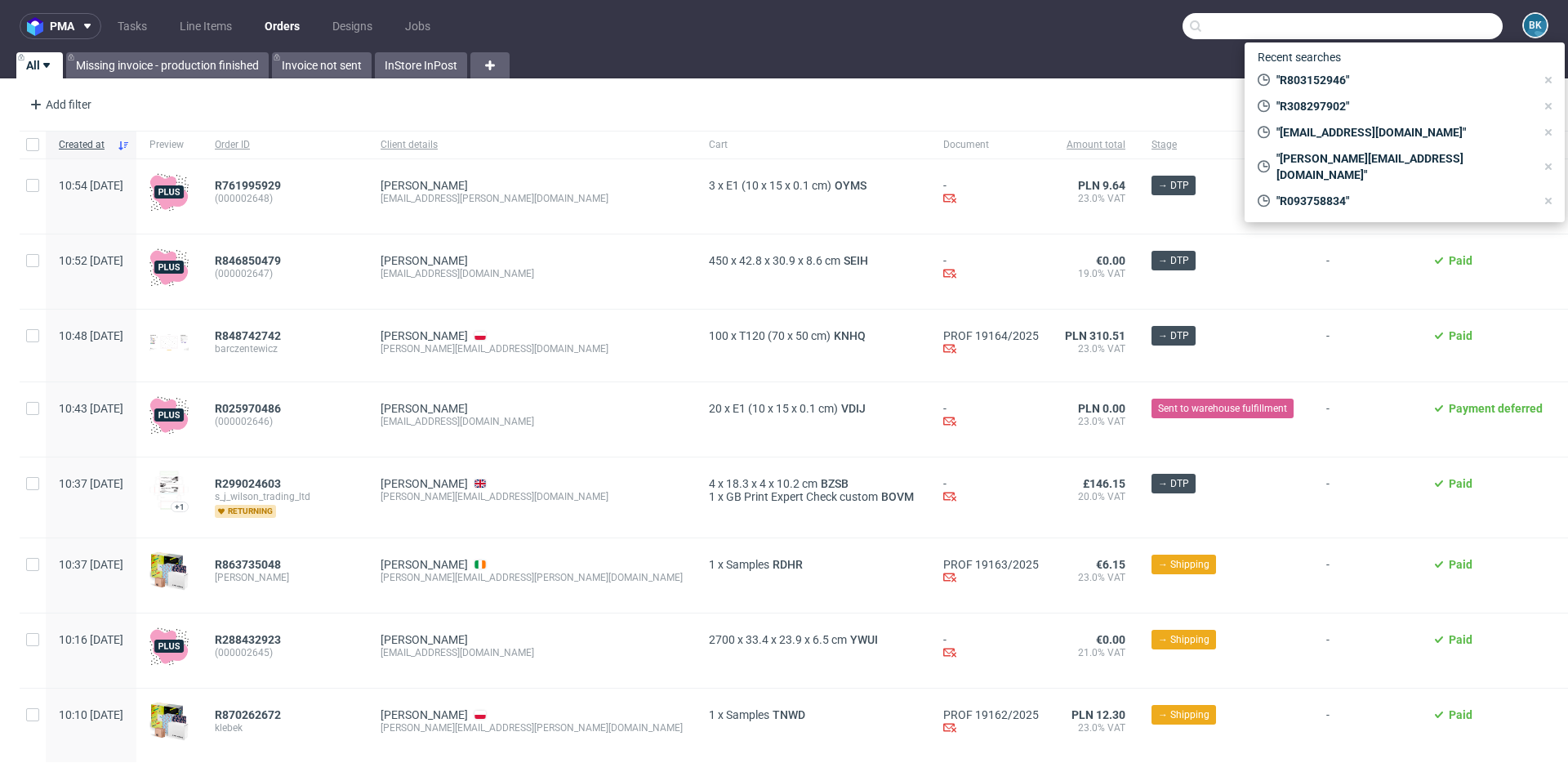
paste input "R349457418"
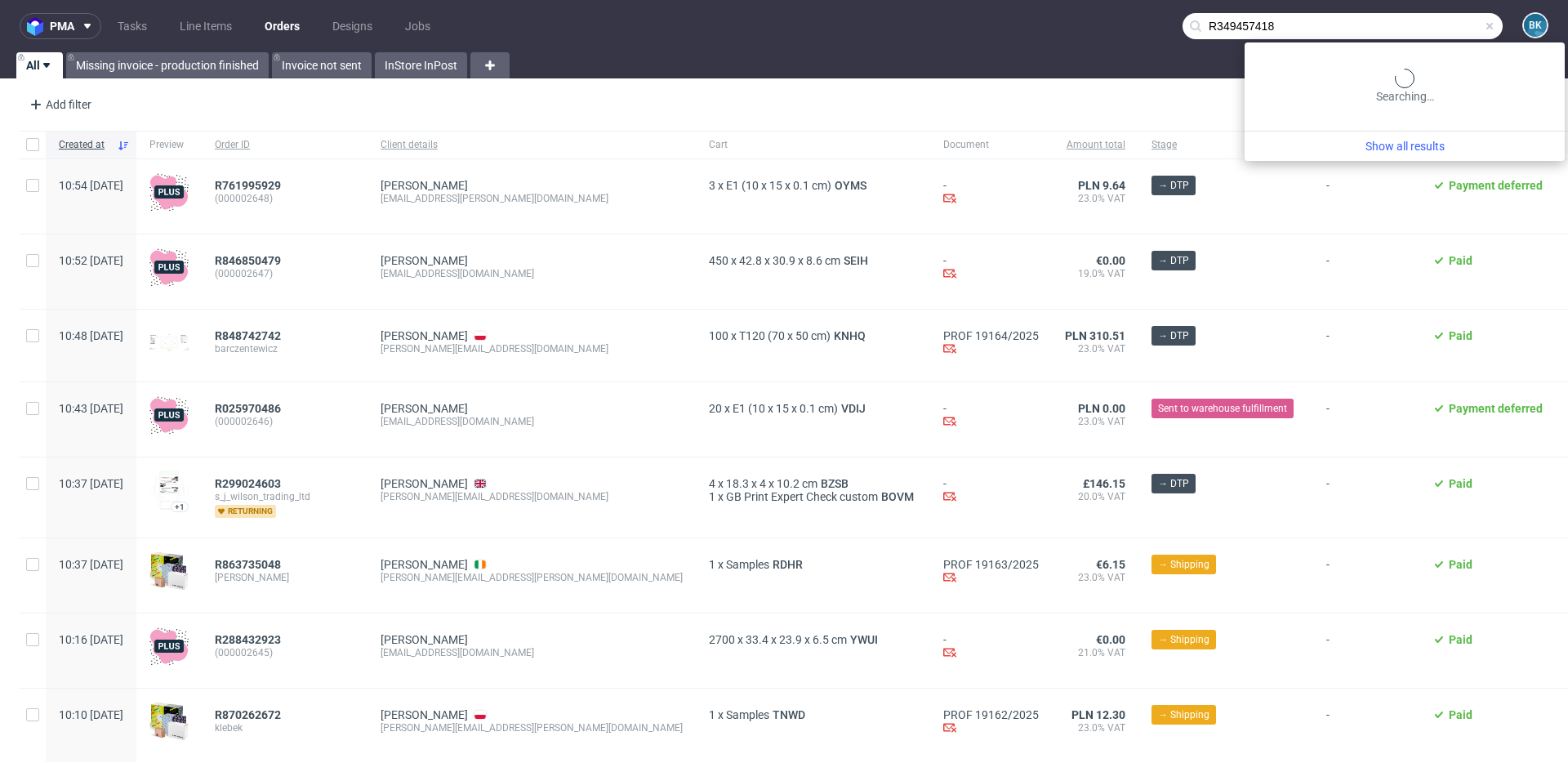
type input "R349457418"
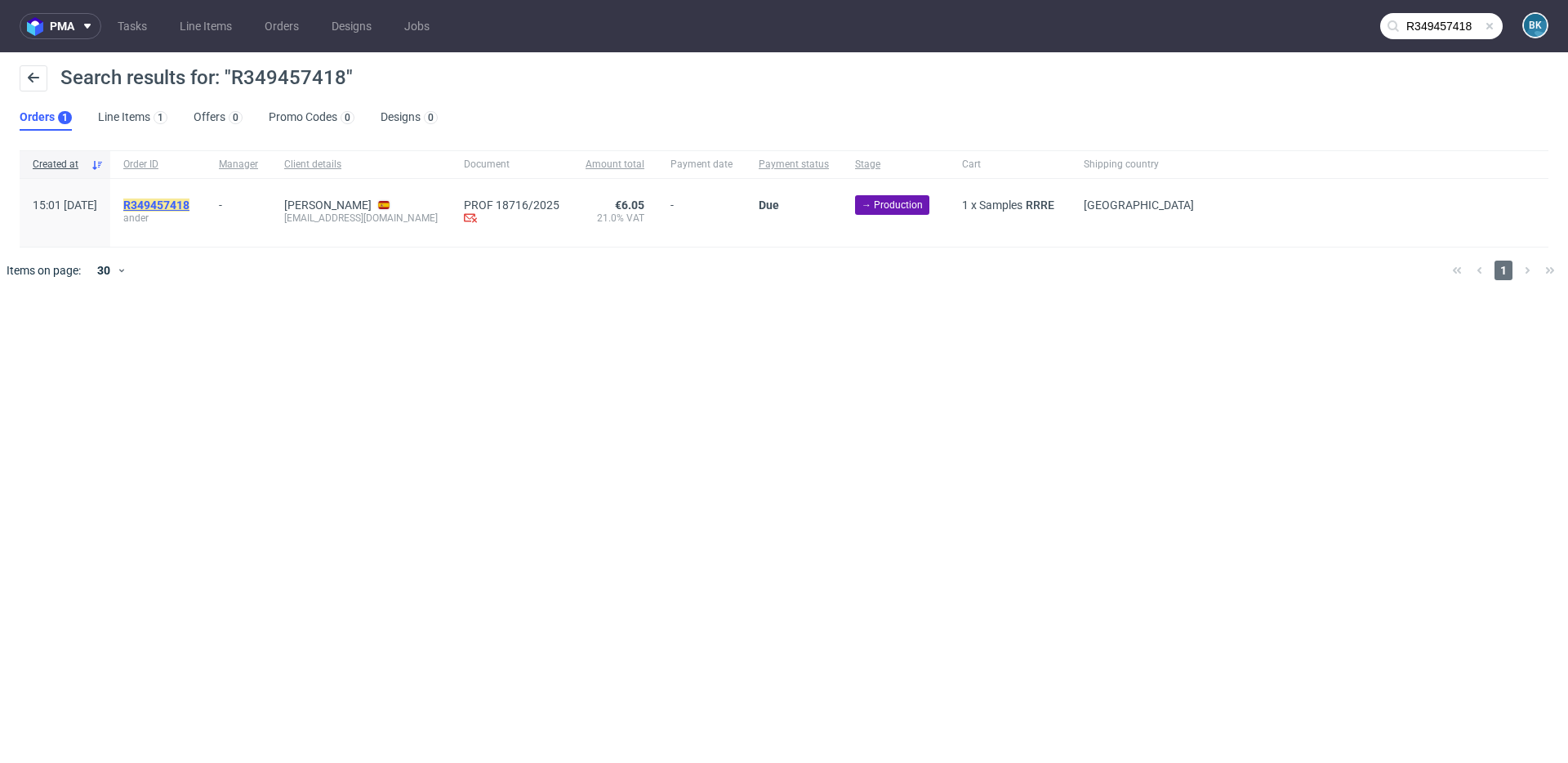
click at [190, 203] on mark "R349457418" at bounding box center [156, 205] width 67 height 13
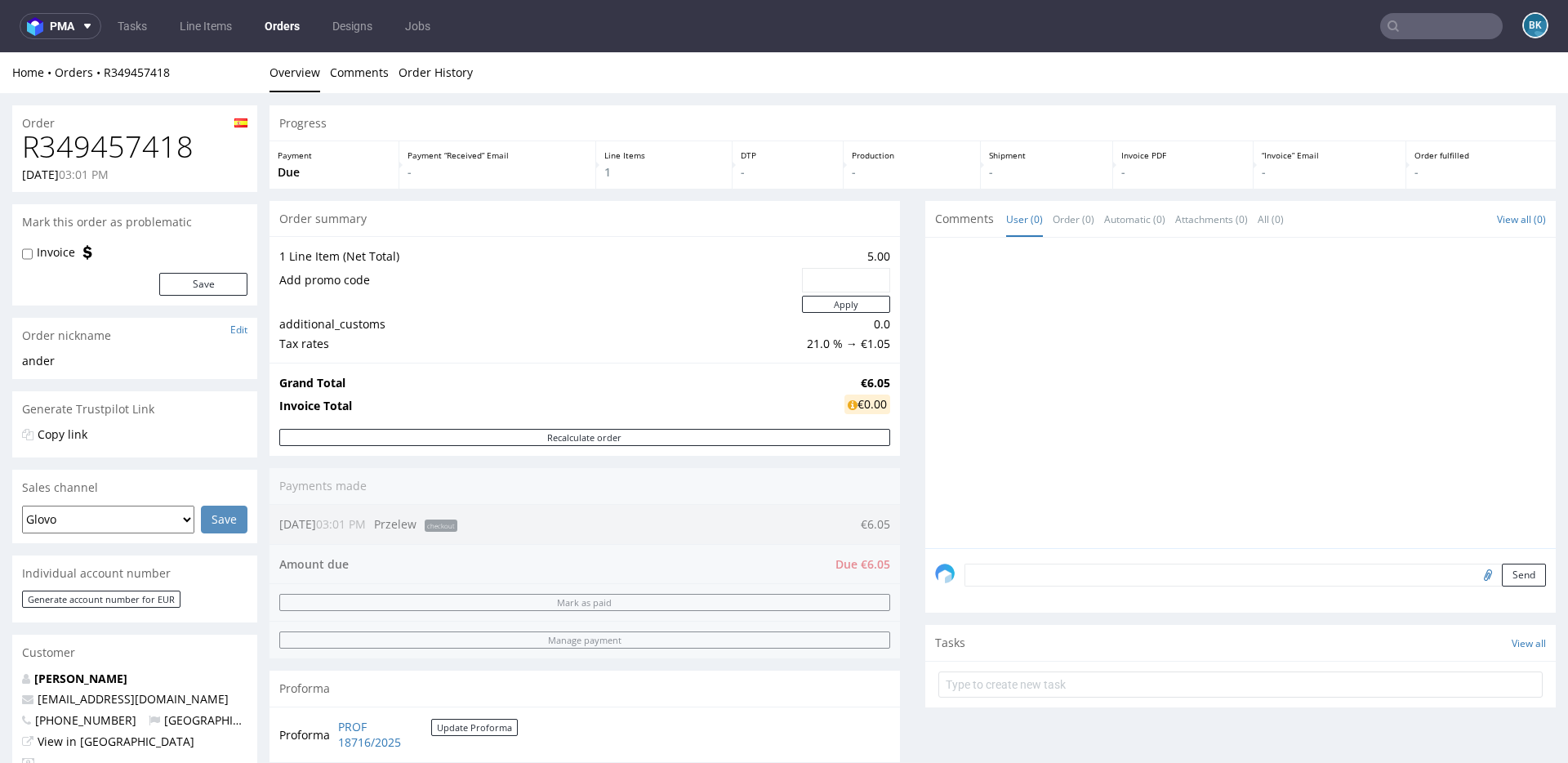
click at [160, 145] on h1 "R349457418" at bounding box center [134, 147] width 225 height 33
click at [491, 359] on div "1 Line Item (Net Total) 5.00 Add promo code Apply additional_customs 0.0 Tax ra…" at bounding box center [585, 299] width 630 height 127
